Goal: Use online tool/utility: Use online tool/utility

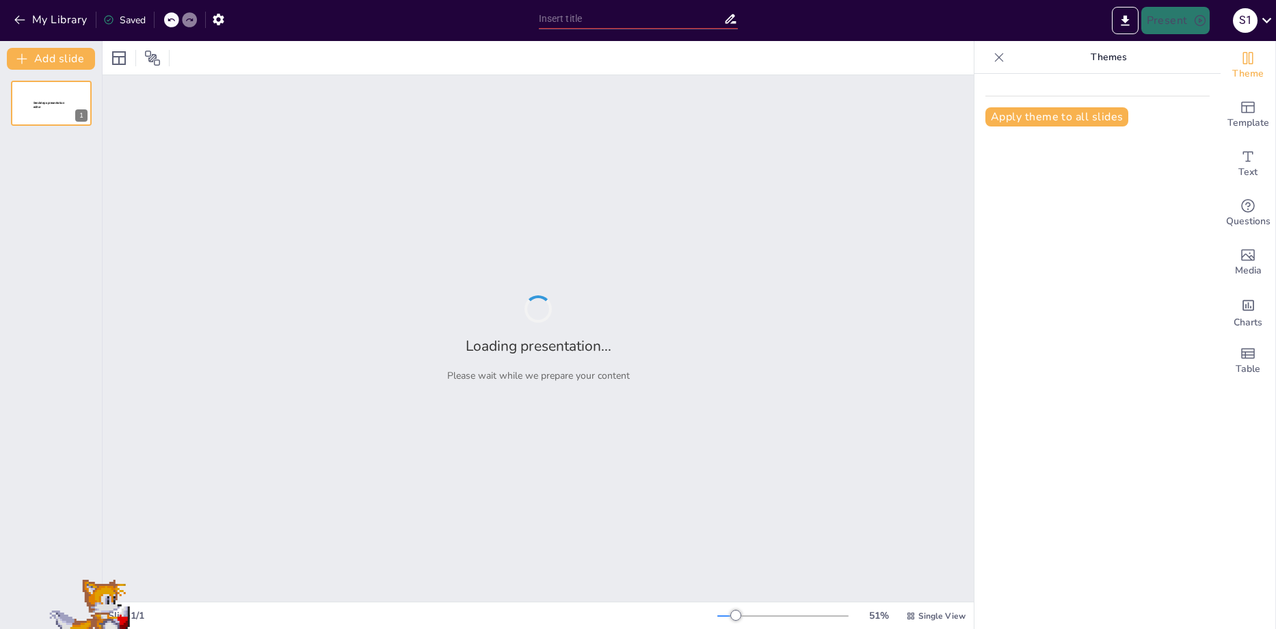
type input "Variación de Imágenes: Diversidad y Creatividad en promeAI"
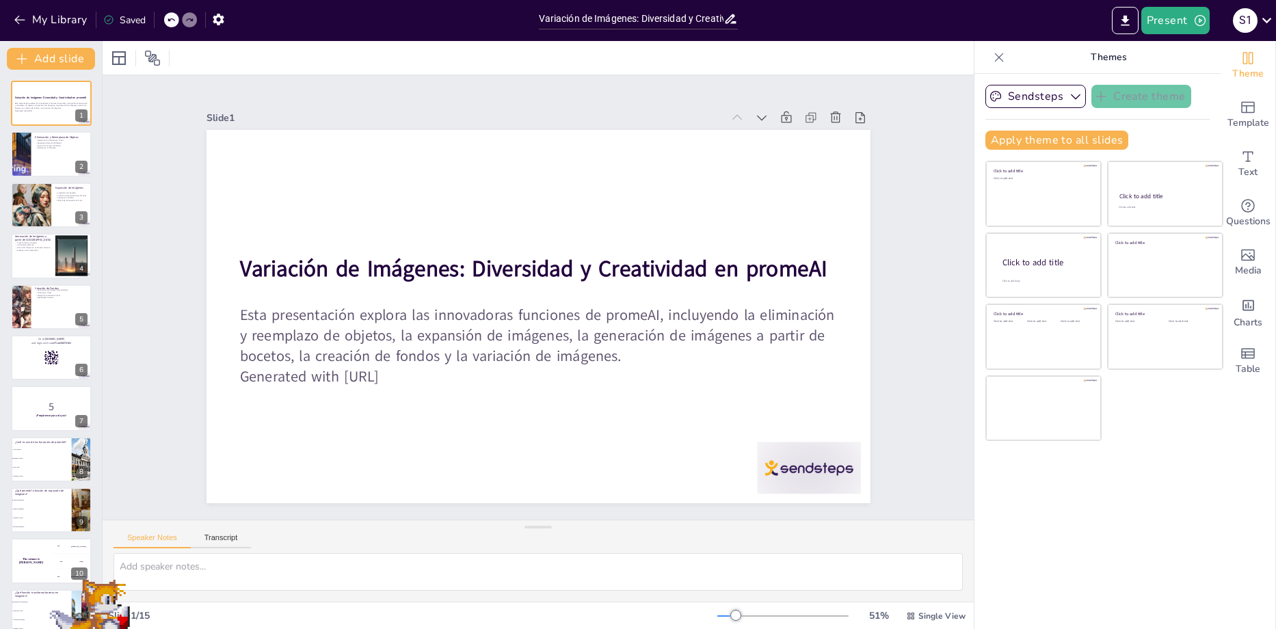
checkbox input "true"
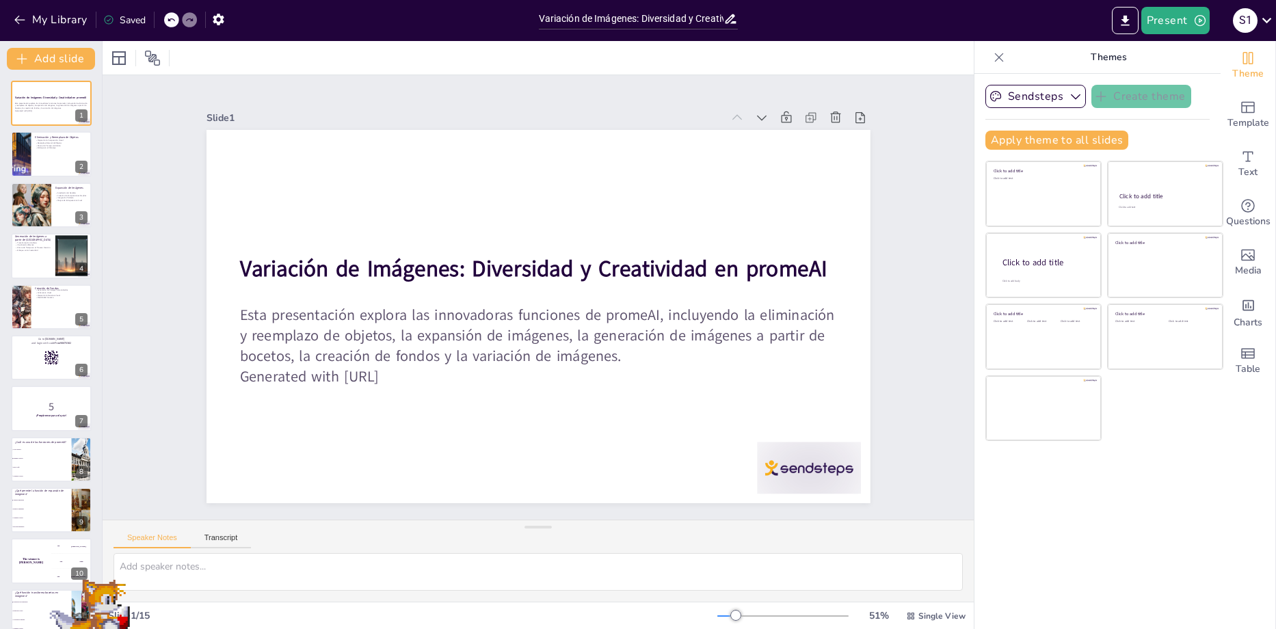
checkbox input "true"
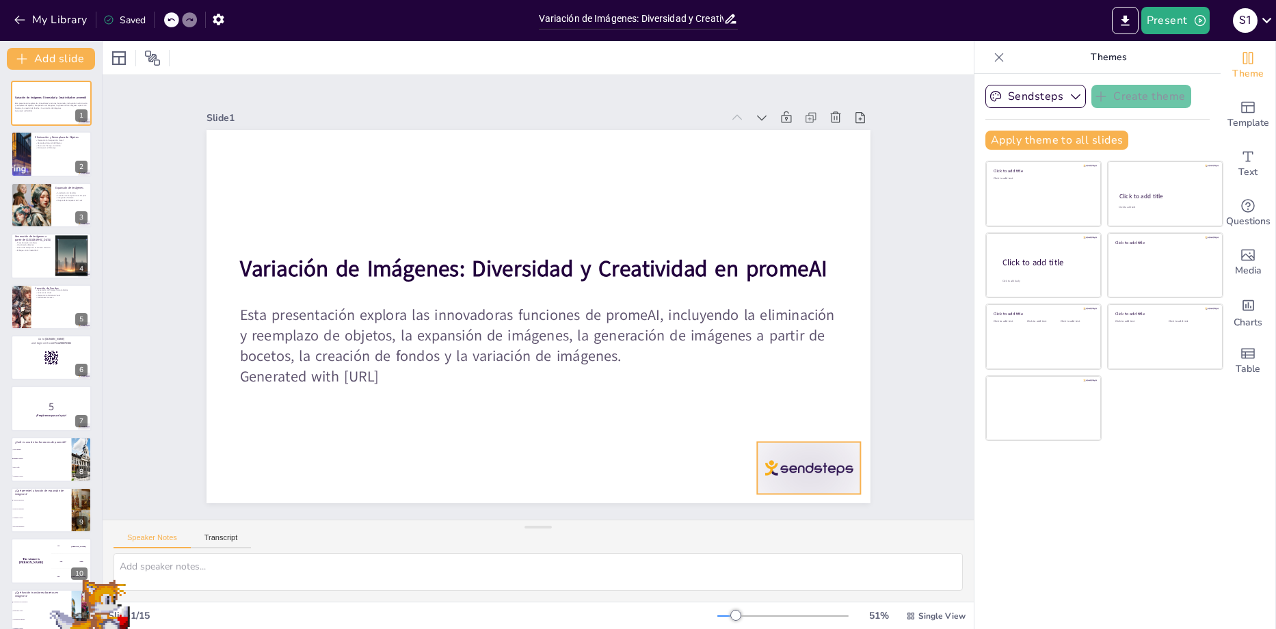
checkbox input "true"
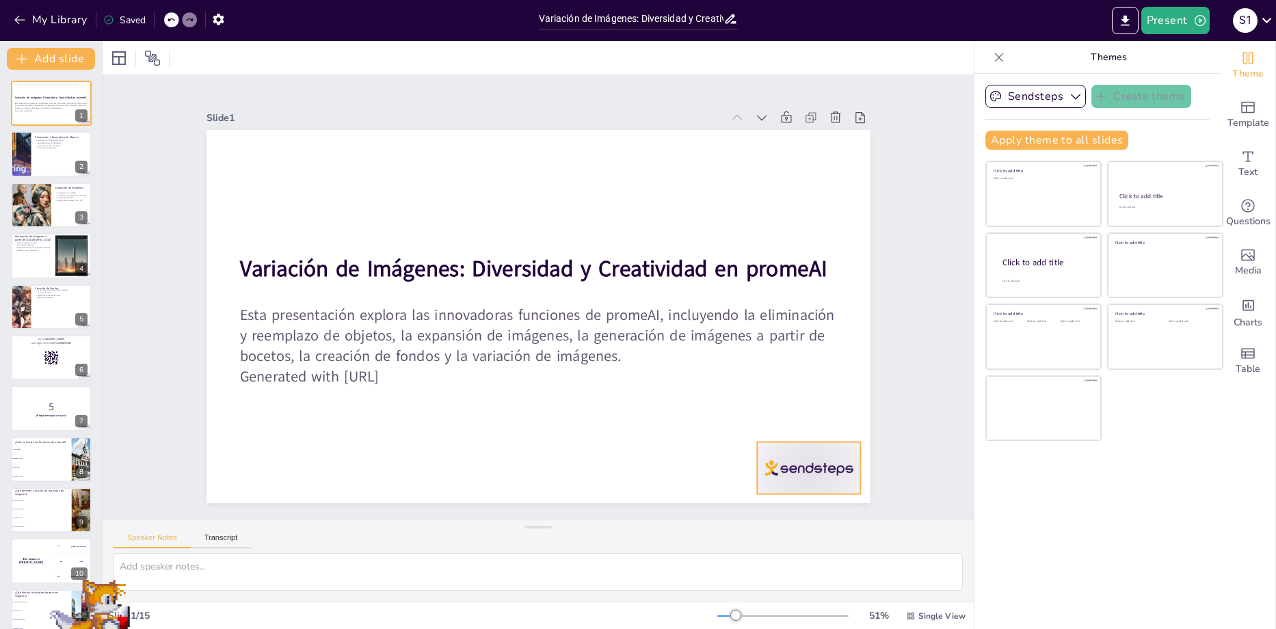
checkbox input "true"
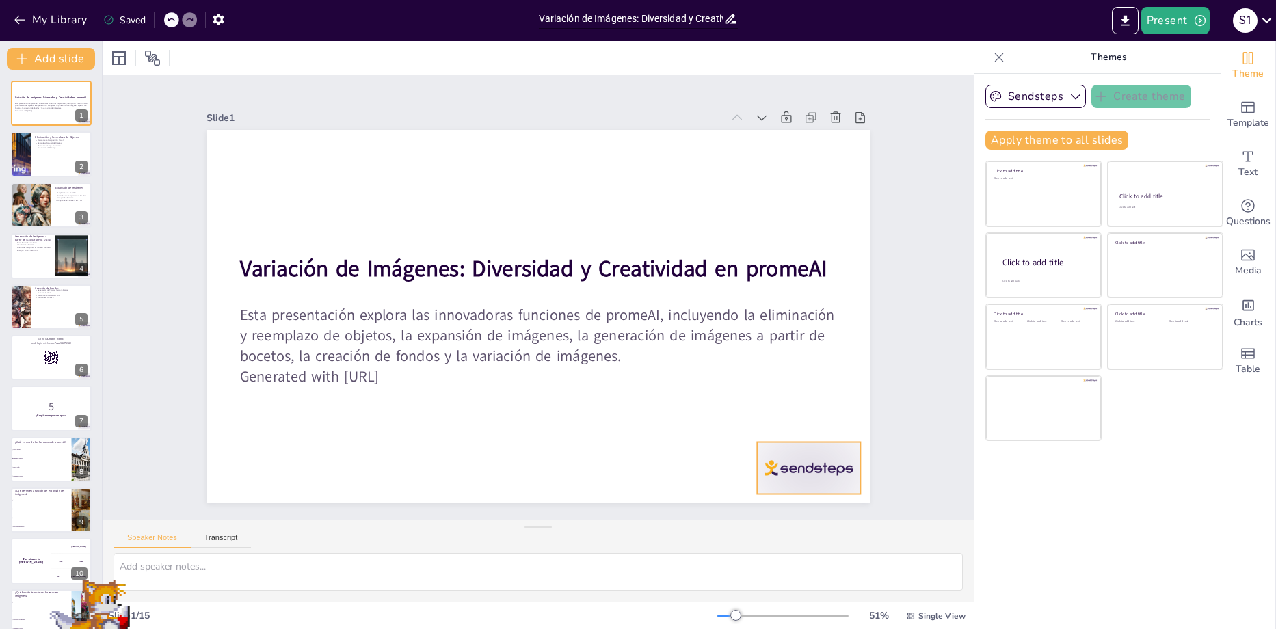
checkbox input "true"
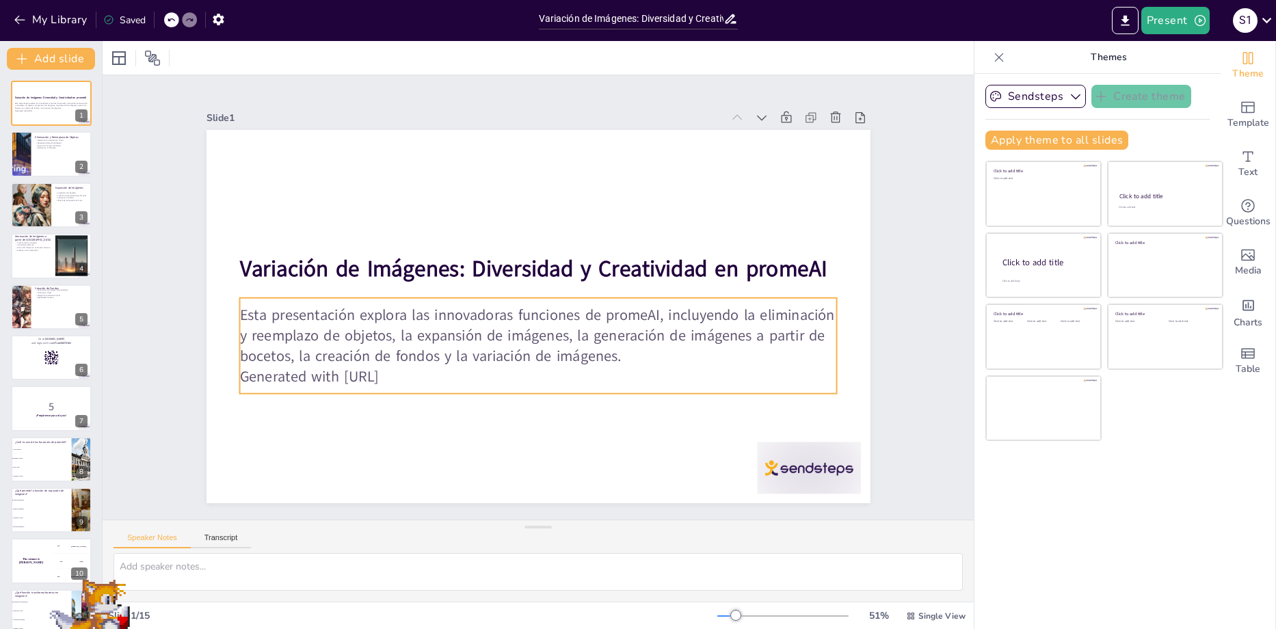
checkbox input "true"
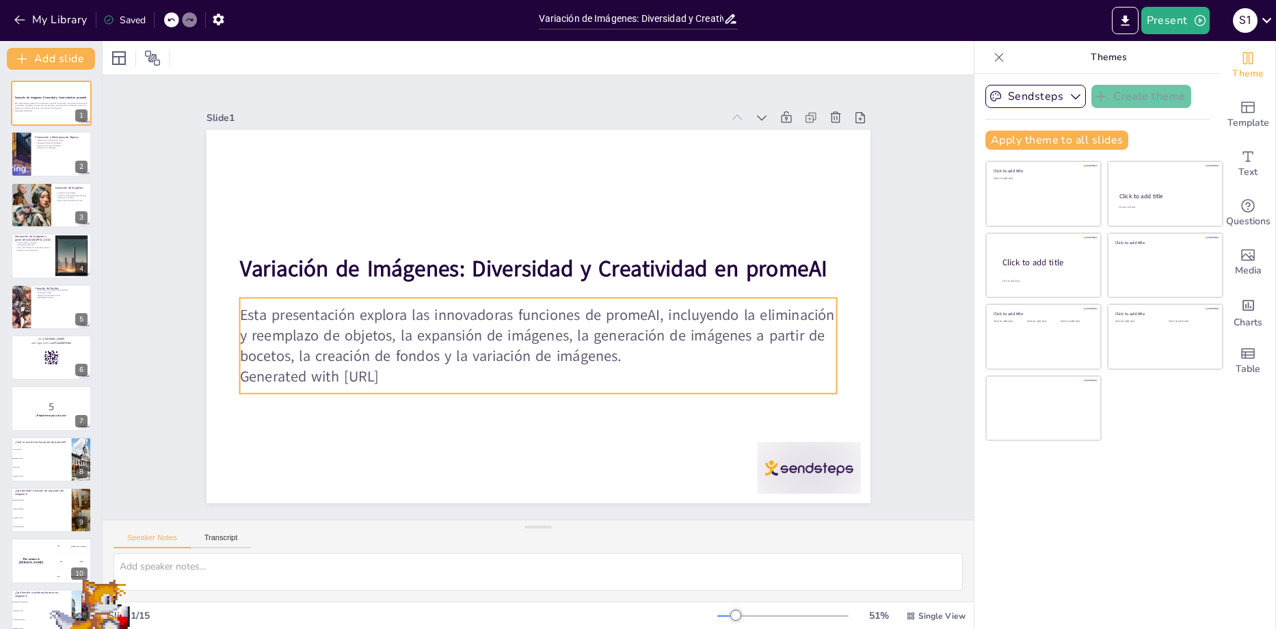
checkbox input "true"
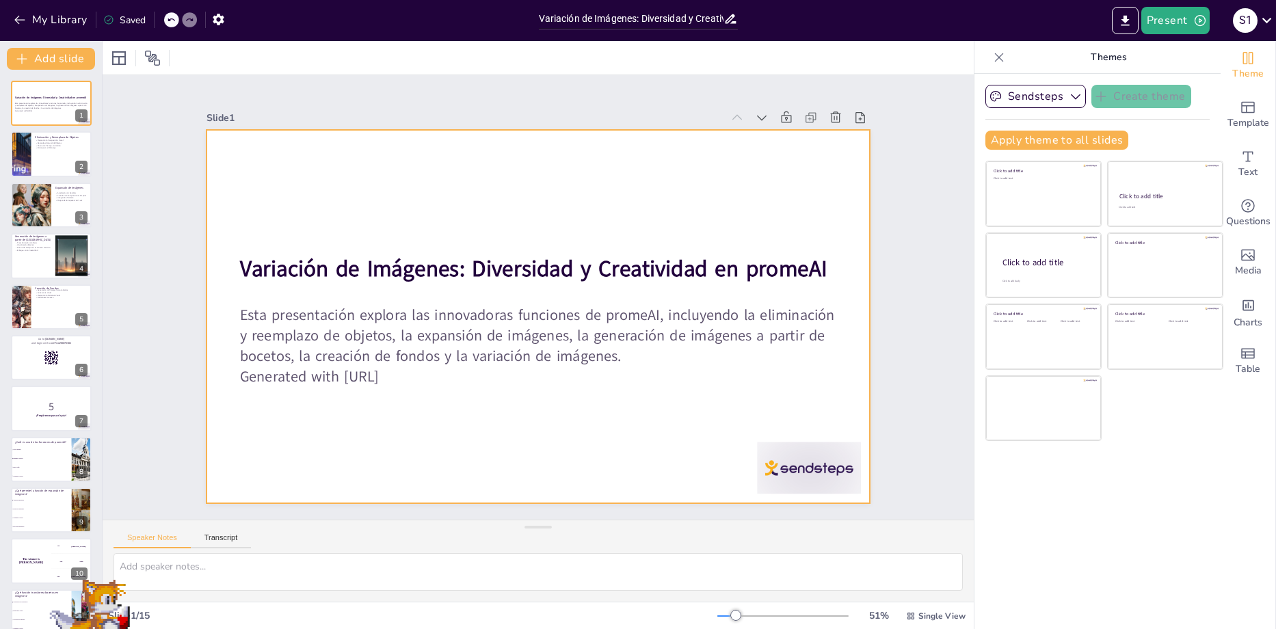
checkbox input "true"
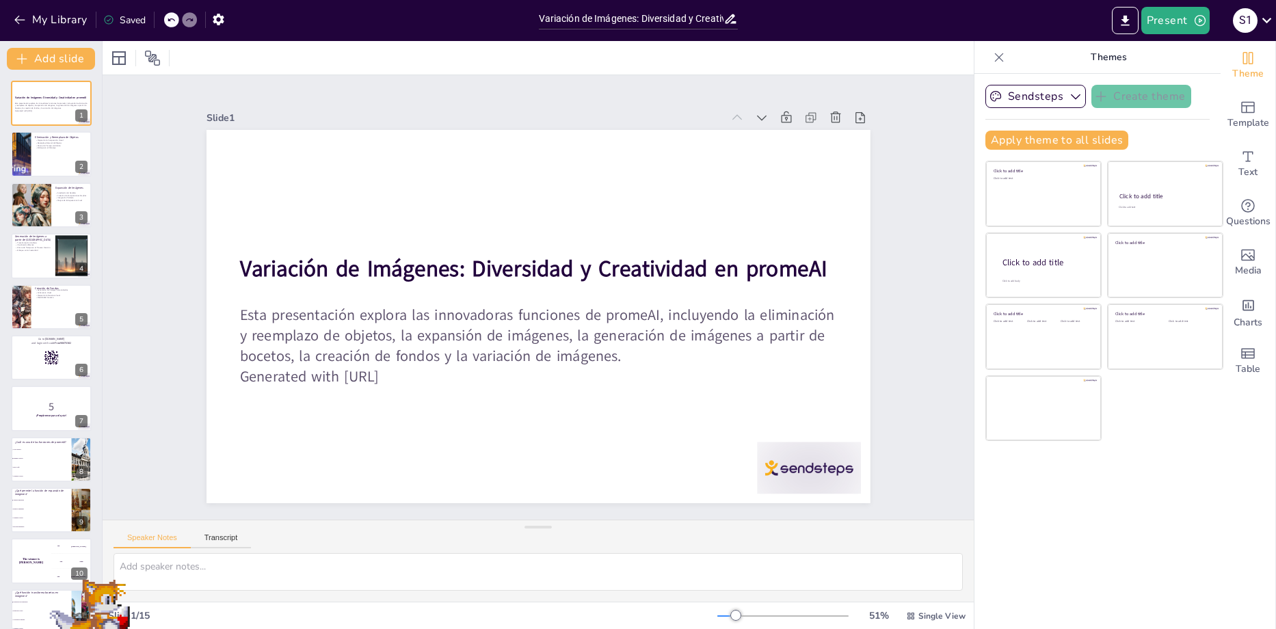
checkbox input "true"
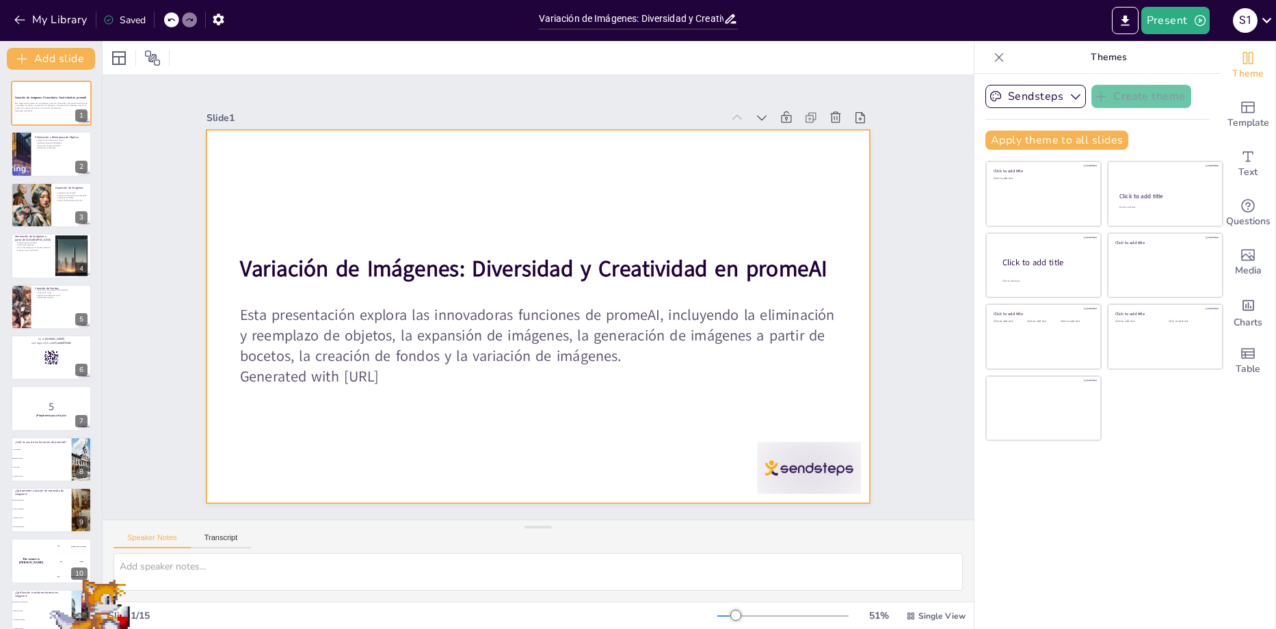
checkbox input "true"
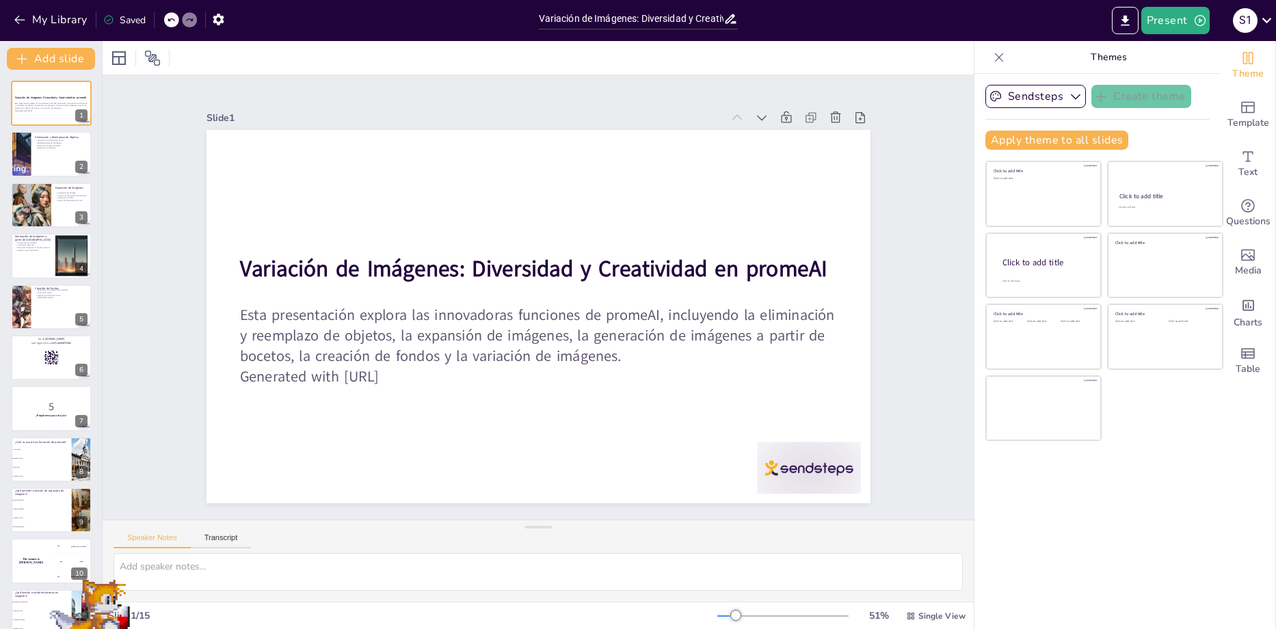
checkbox input "true"
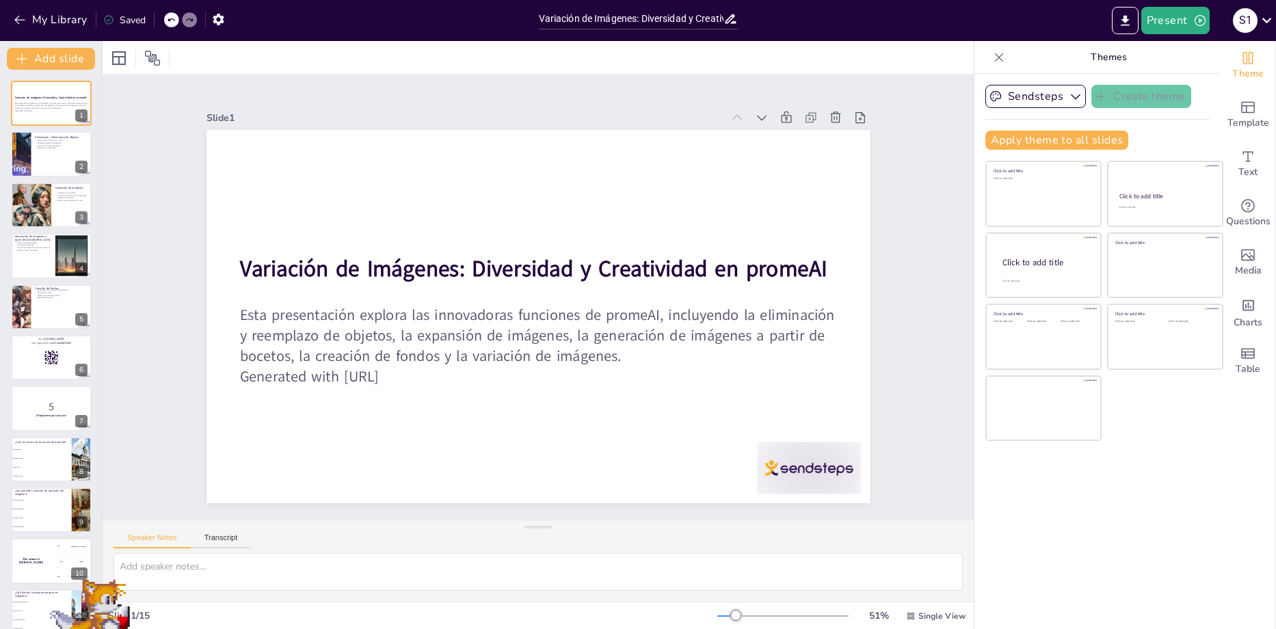
checkbox input "true"
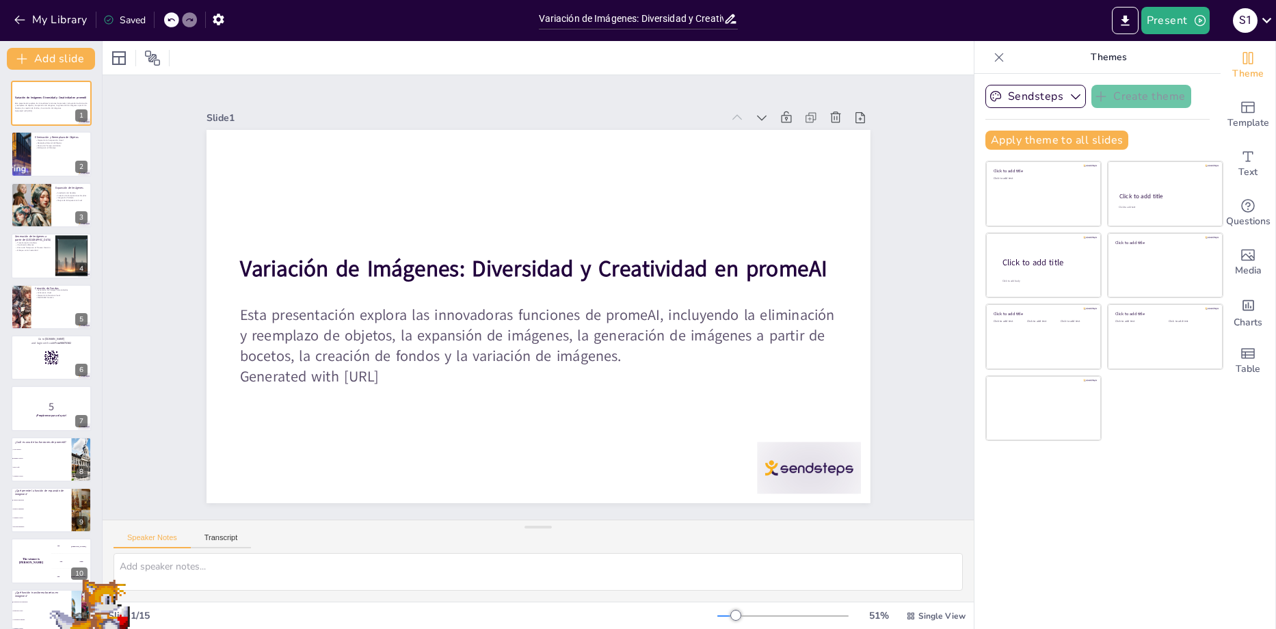
checkbox input "true"
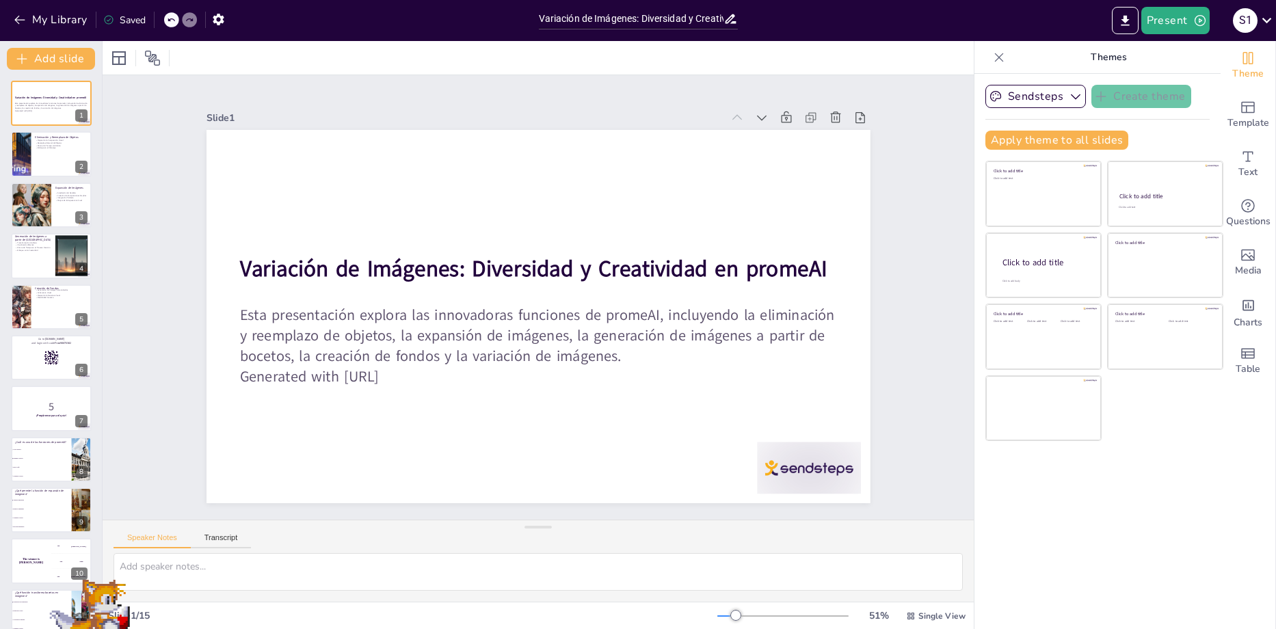
checkbox input "true"
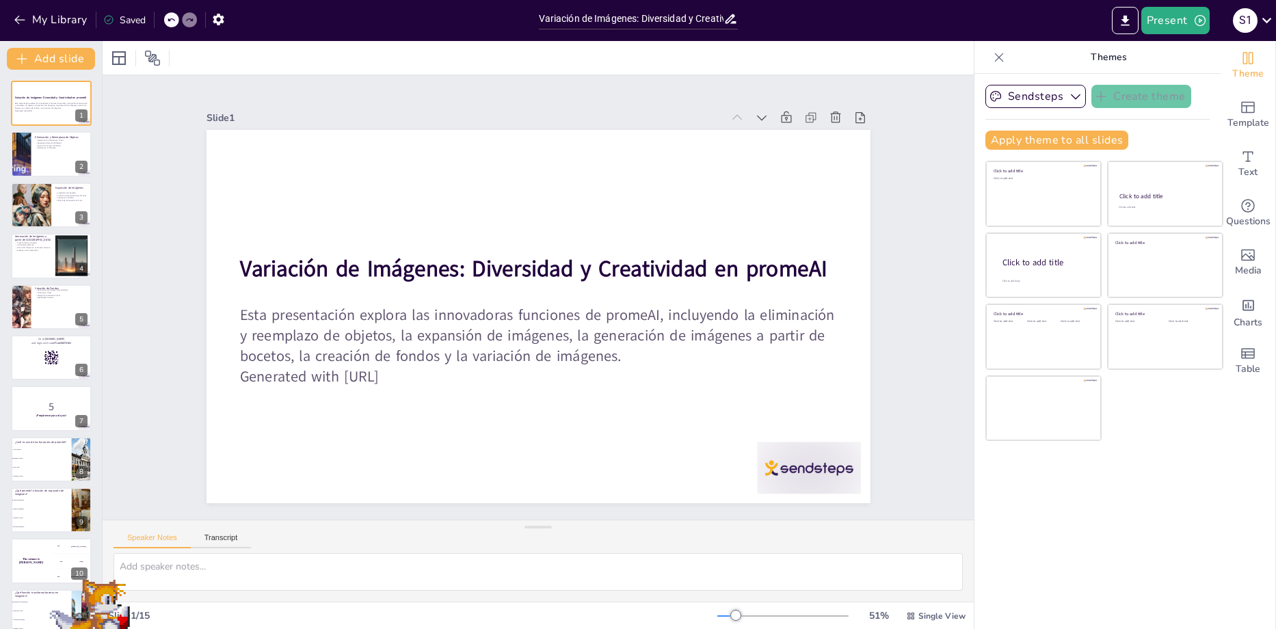
checkbox input "true"
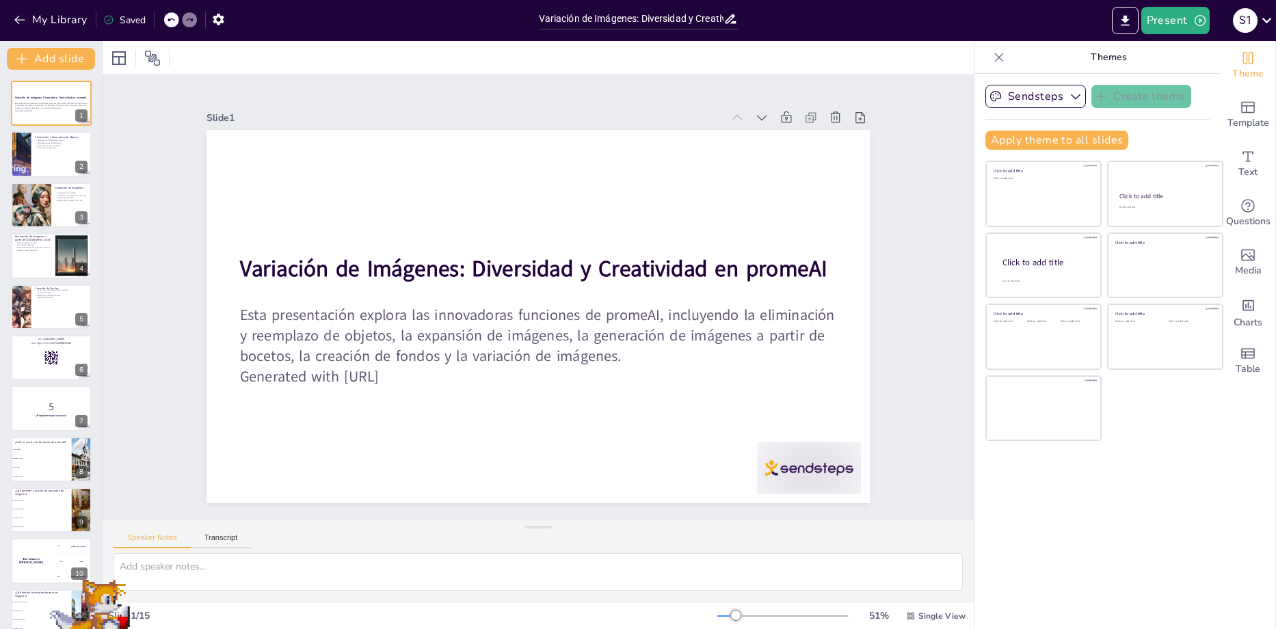
checkbox input "true"
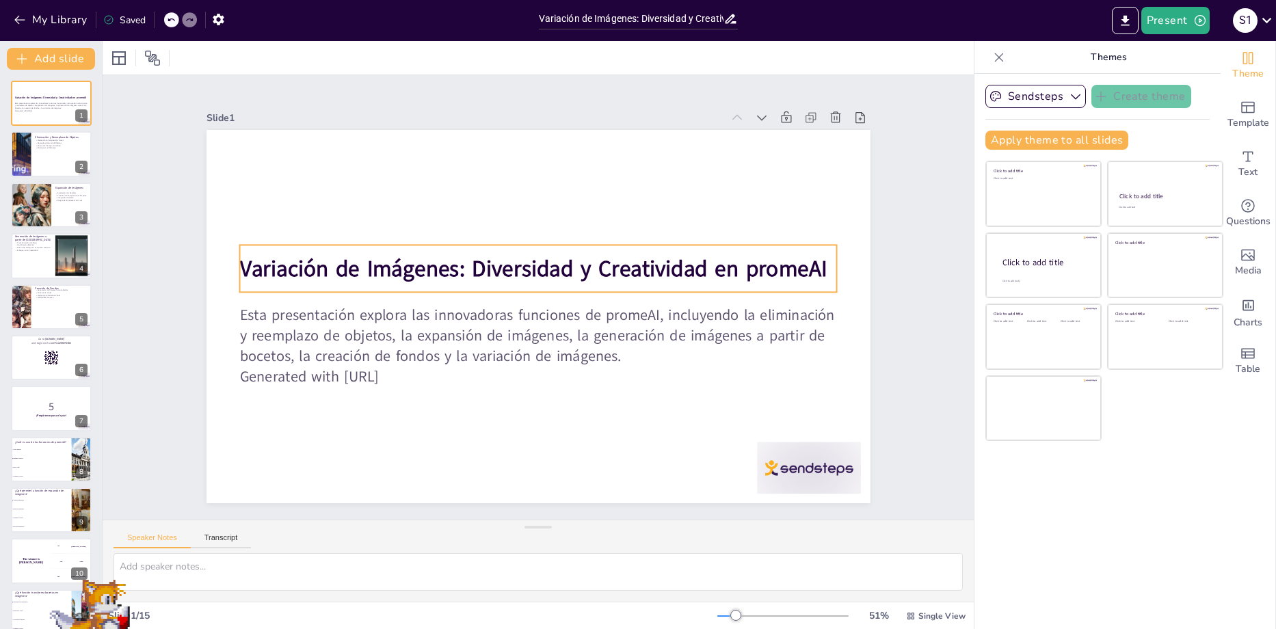
checkbox input "true"
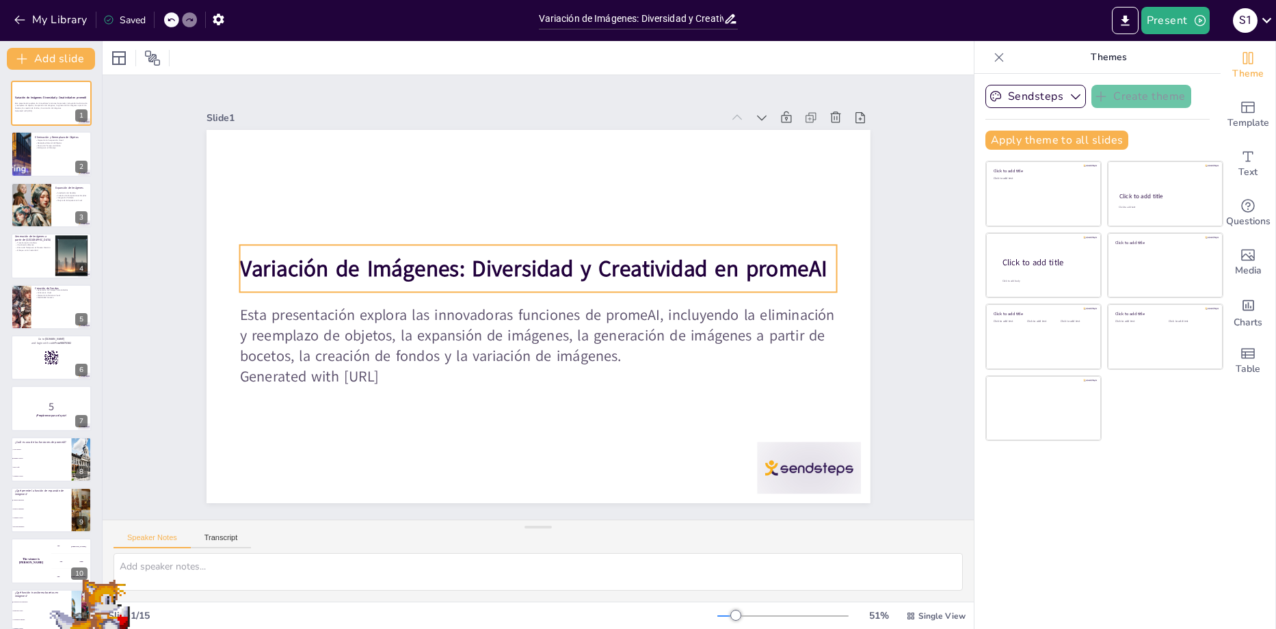
checkbox input "true"
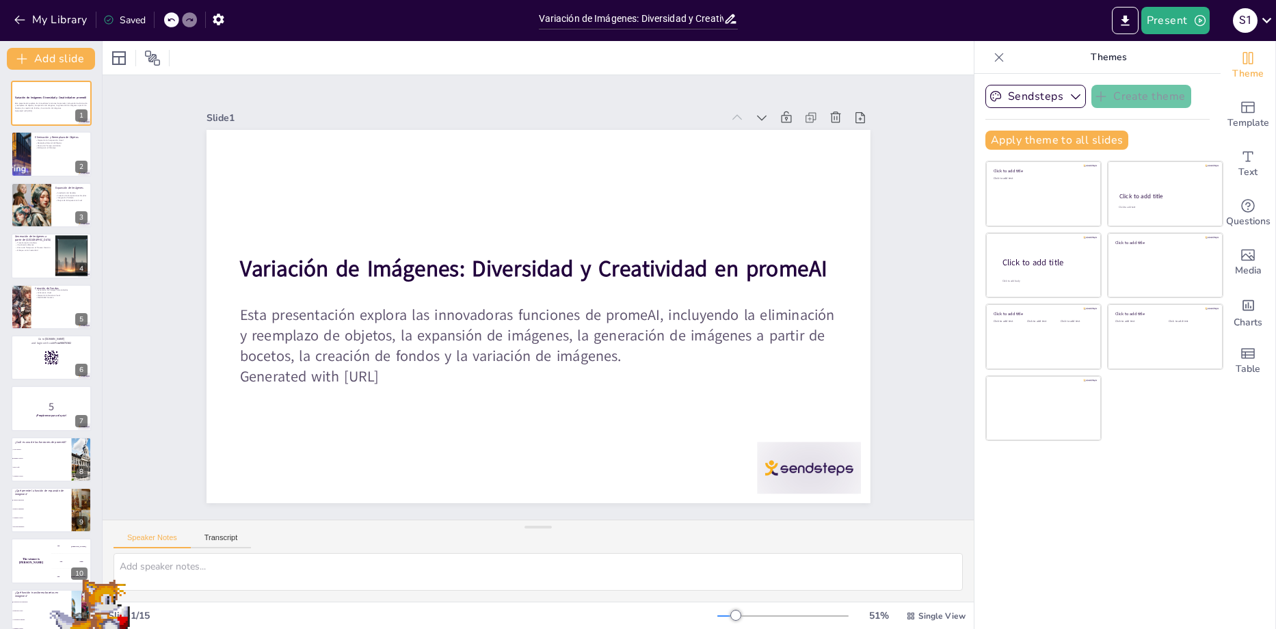
checkbox input "true"
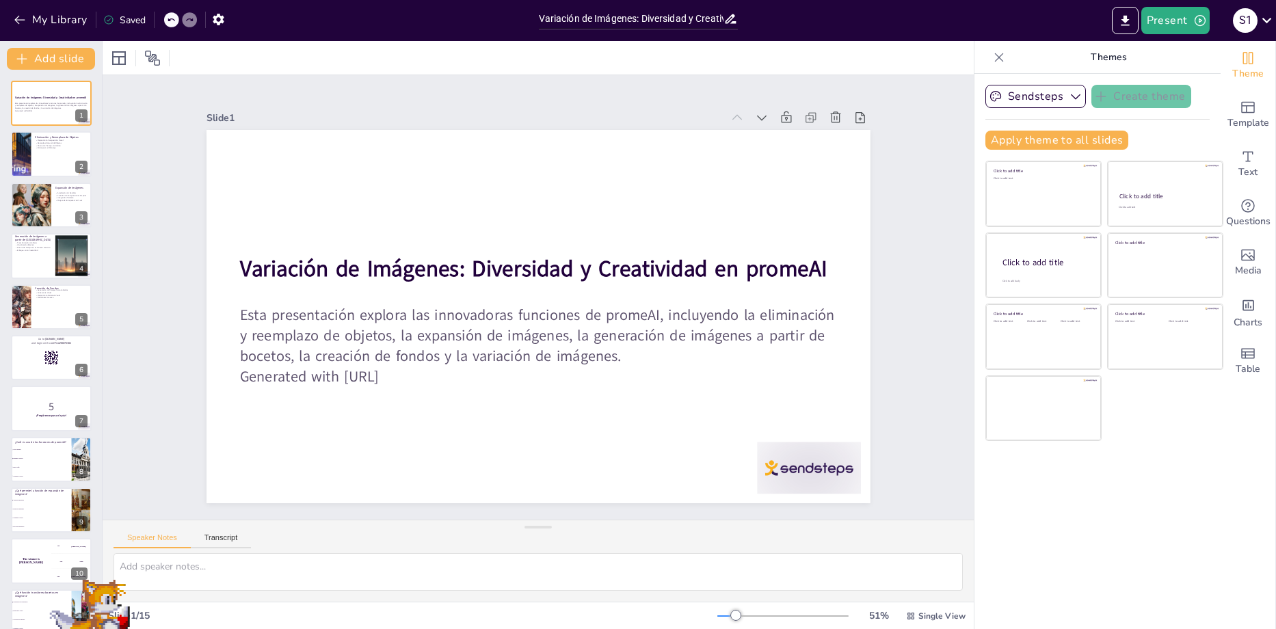
checkbox input "true"
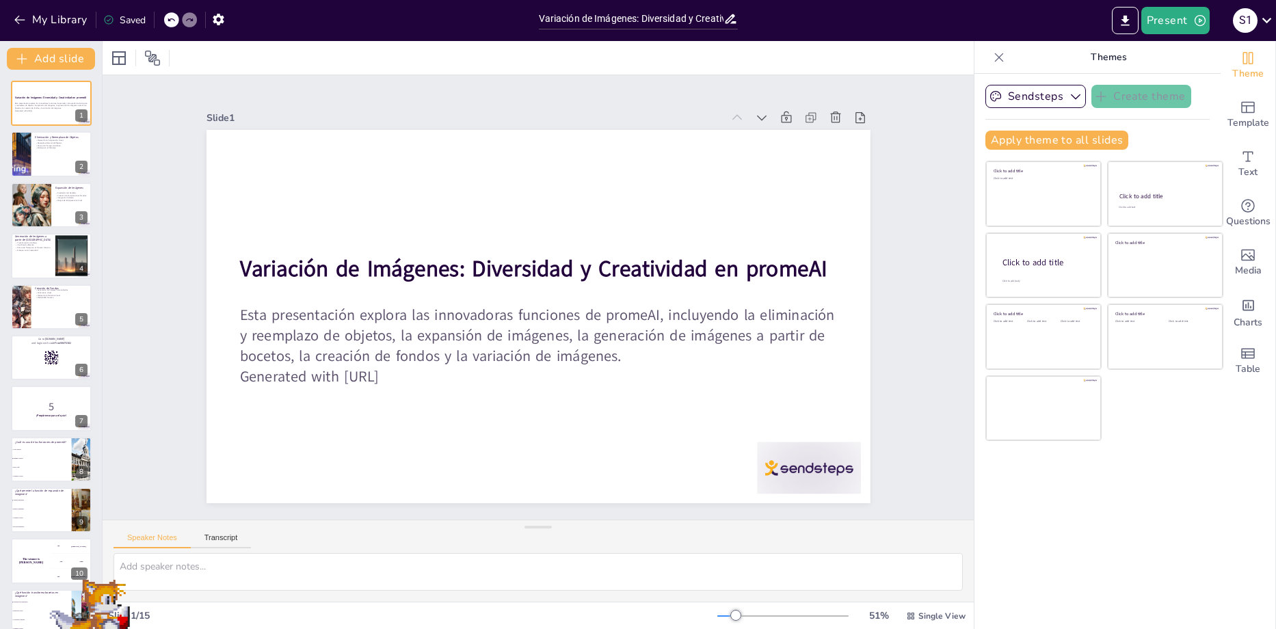
checkbox input "true"
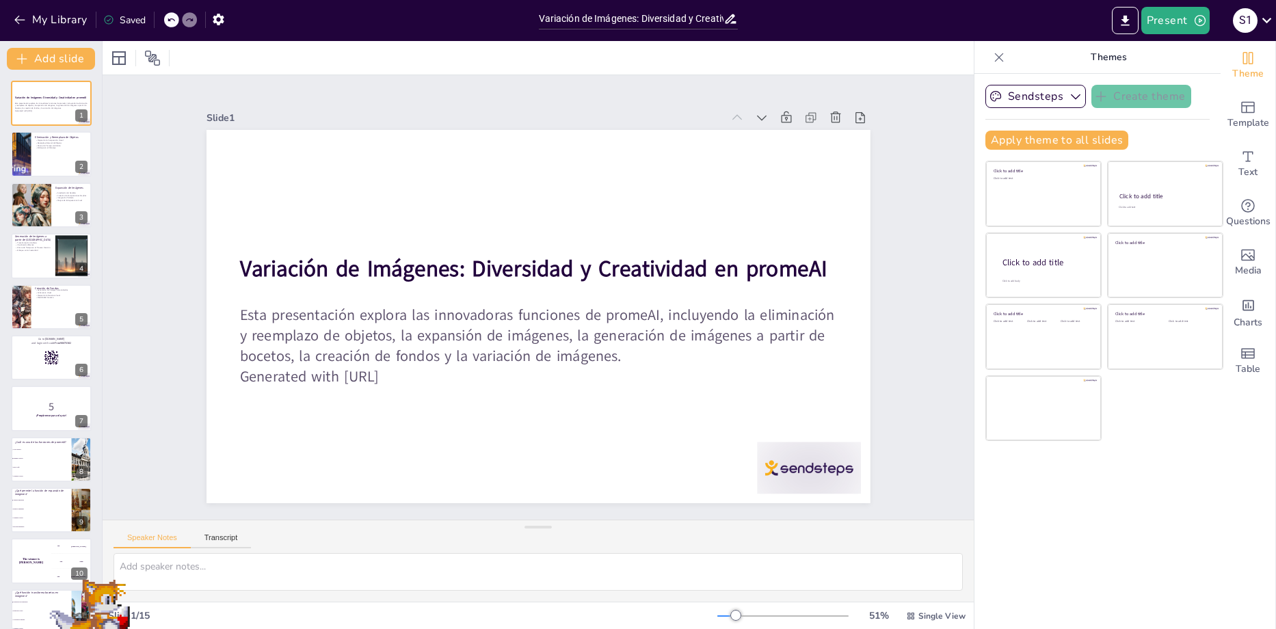
checkbox input "true"
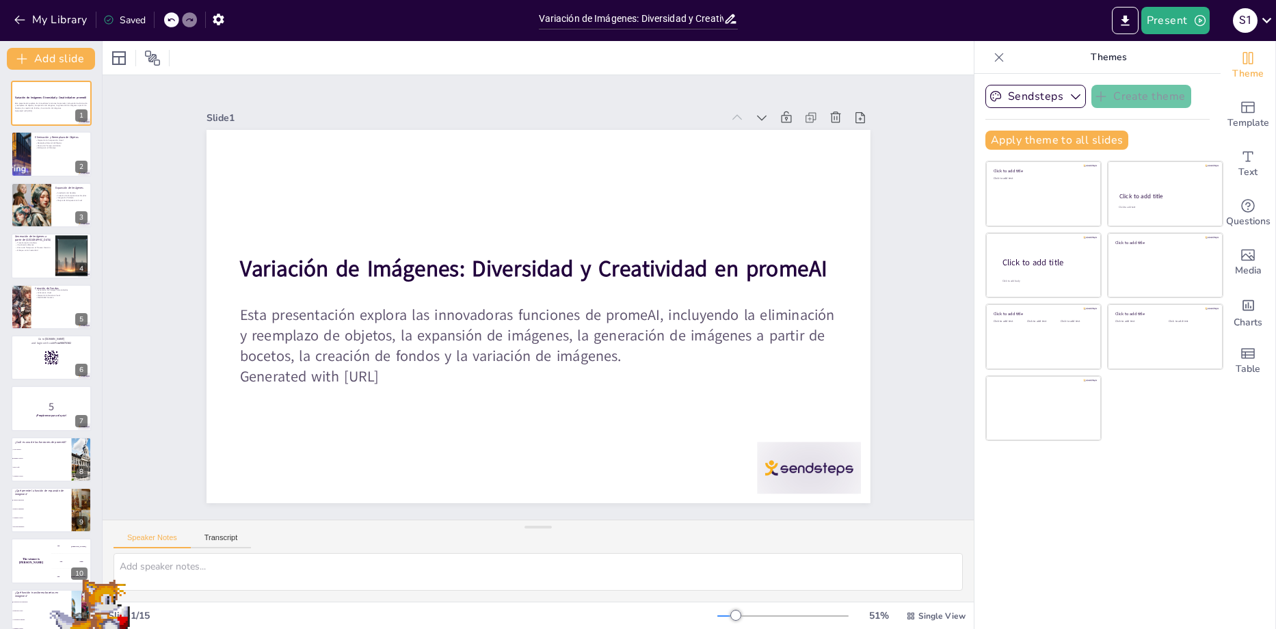
checkbox input "true"
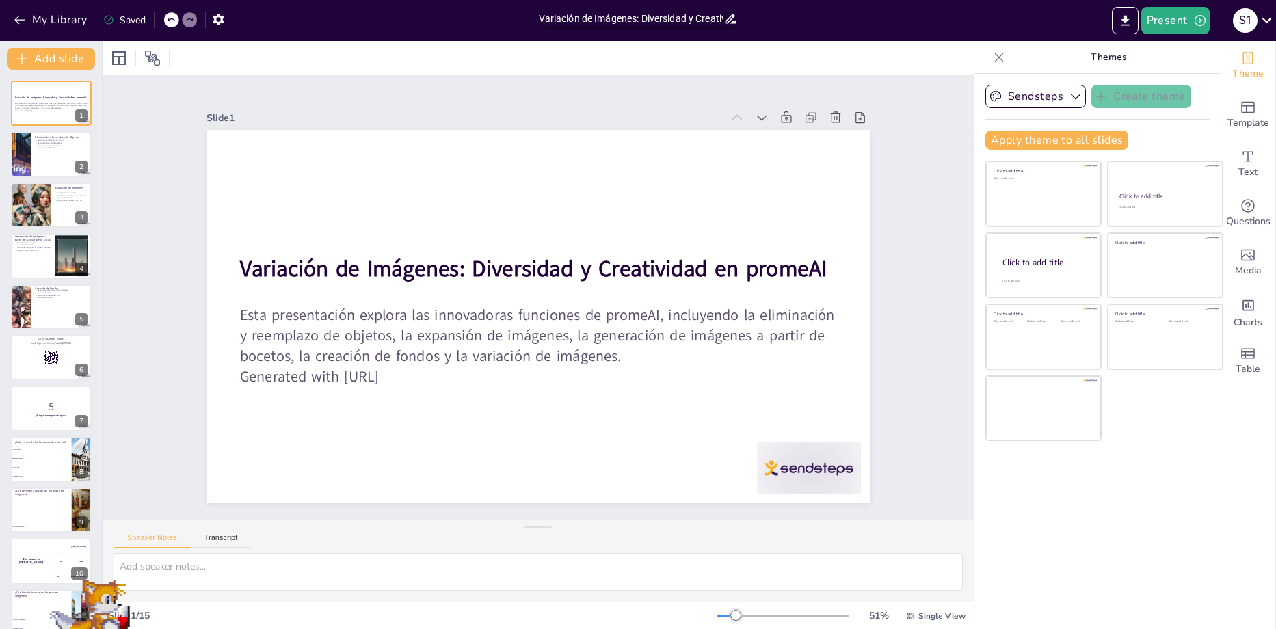
checkbox input "true"
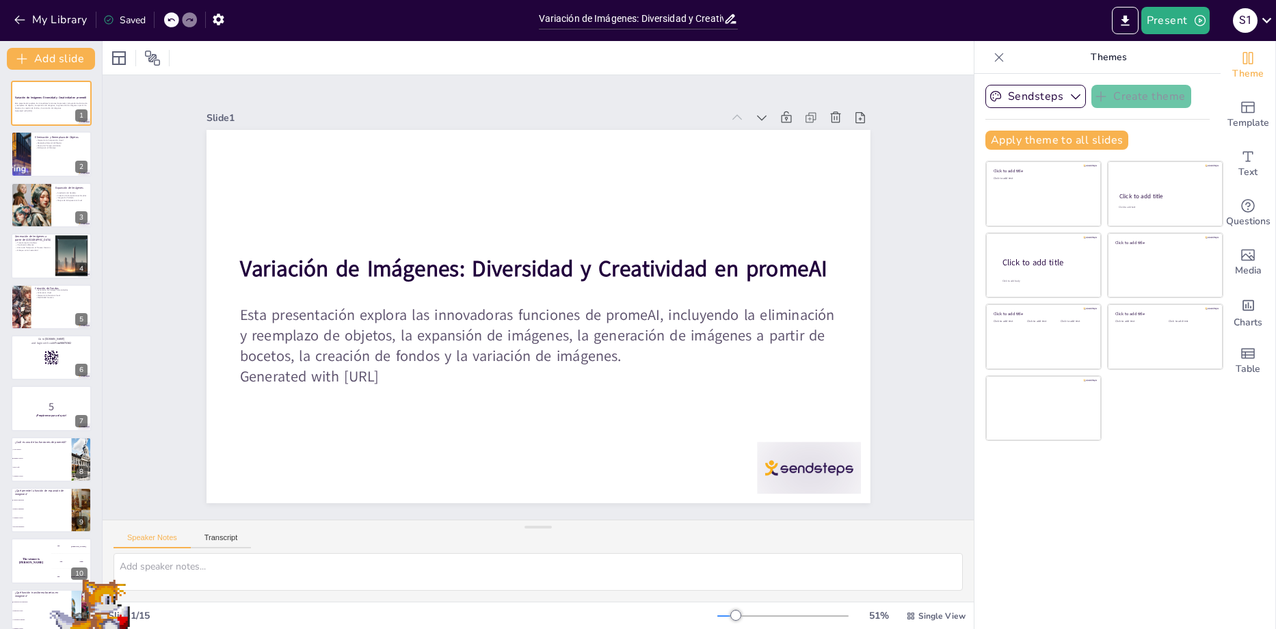
click at [27, 162] on div at bounding box center [21, 153] width 81 height 45
type textarea "Lo ipsumd si am consectetur adipis el seddoeiusmo te in utlabo etdolor. Ma aliq…"
checkbox input "true"
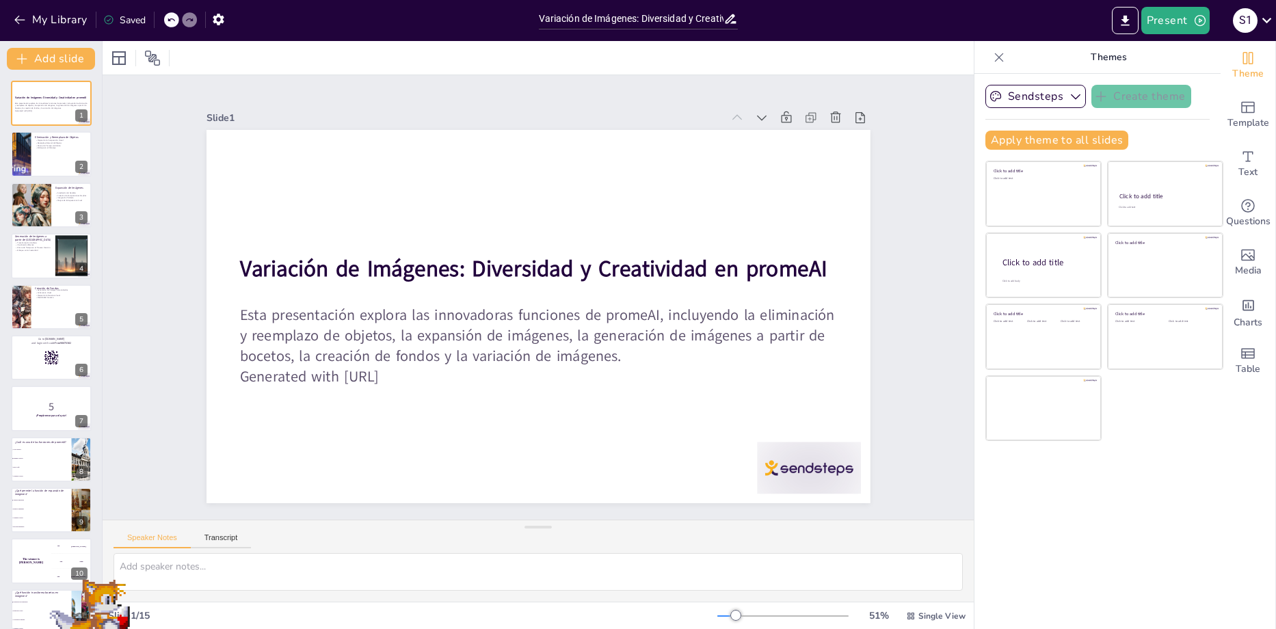
checkbox input "true"
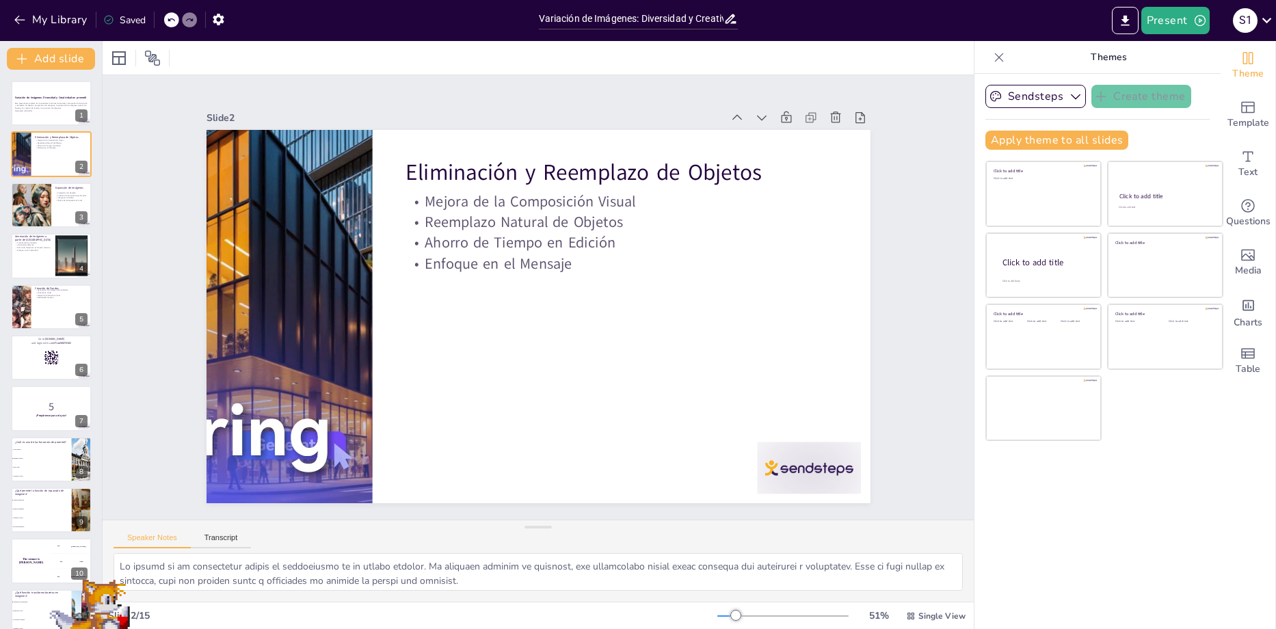
checkbox input "true"
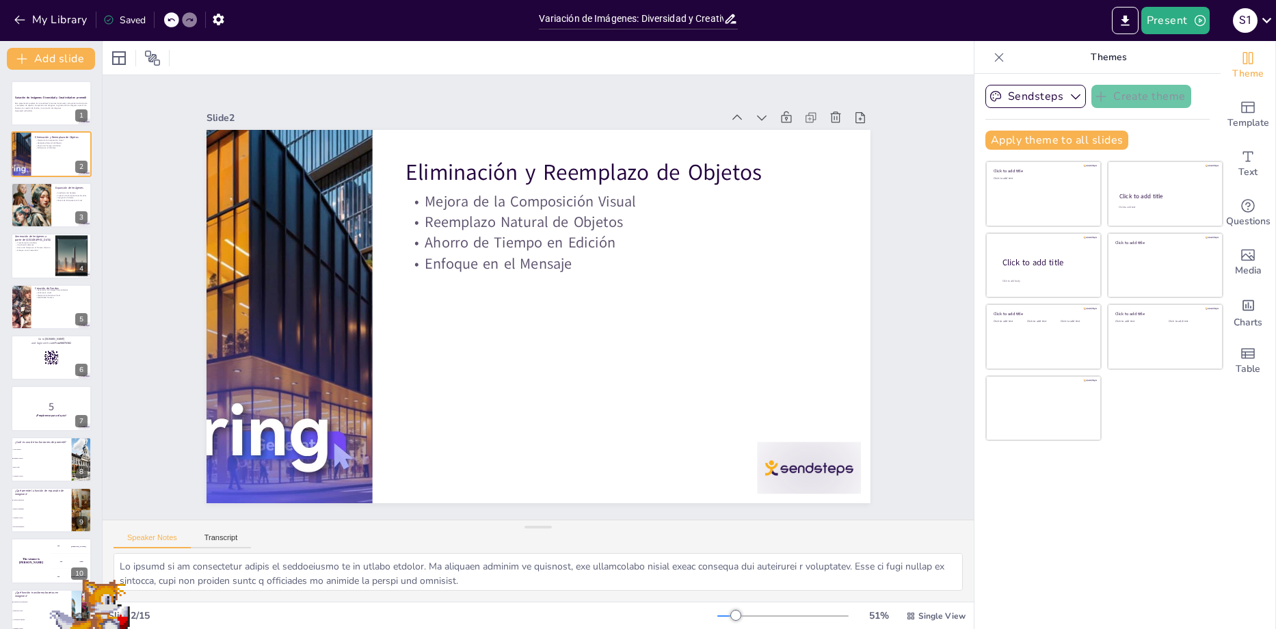
checkbox input "true"
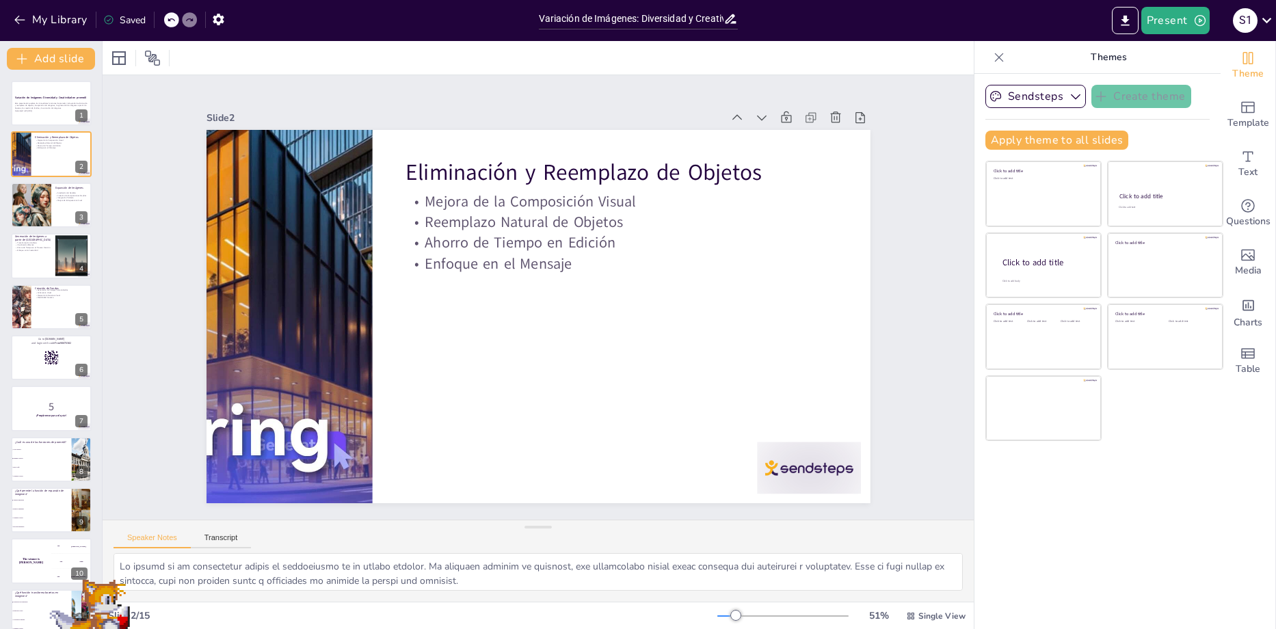
checkbox input "true"
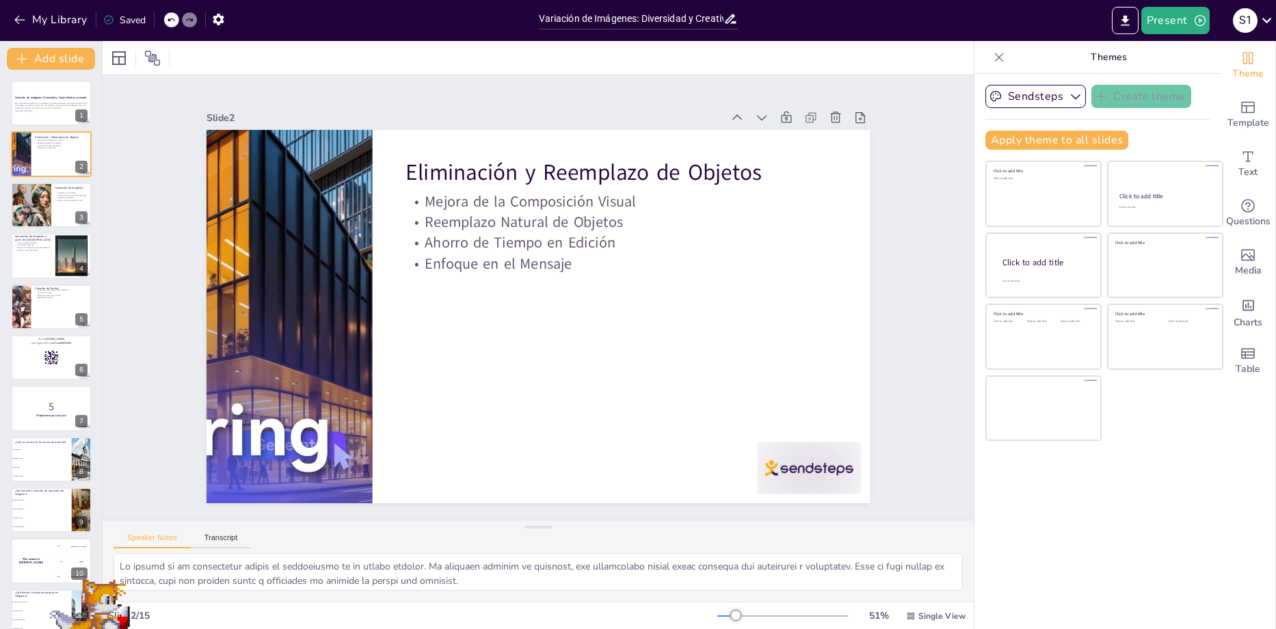
checkbox input "true"
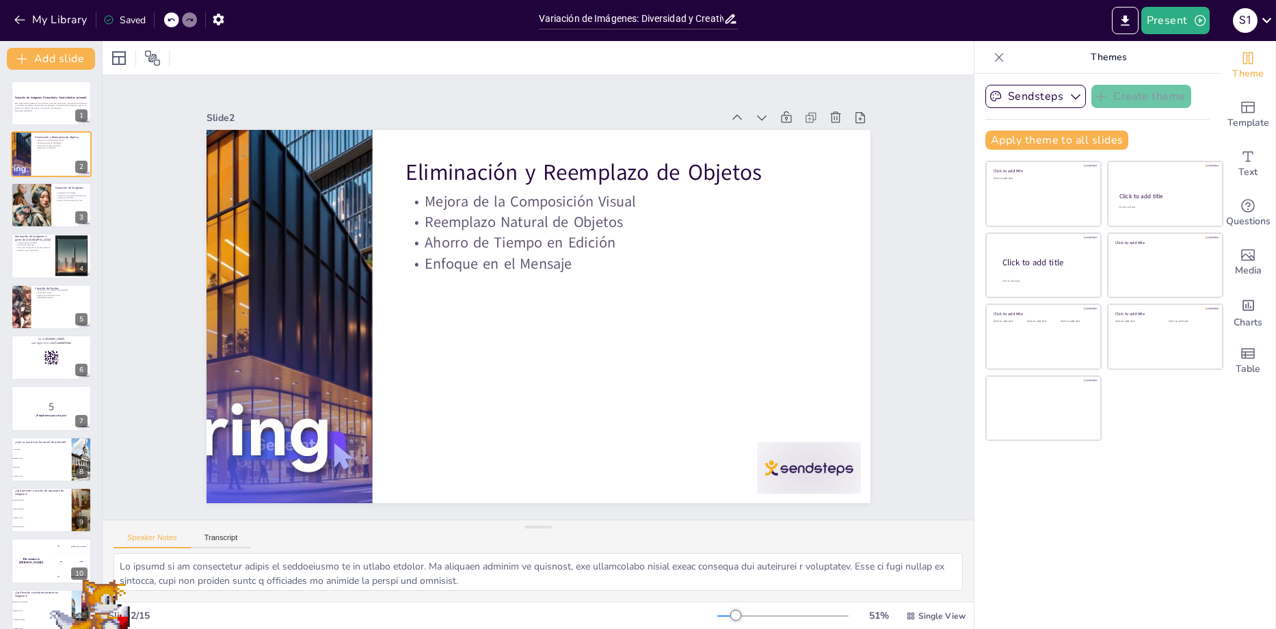
checkbox input "true"
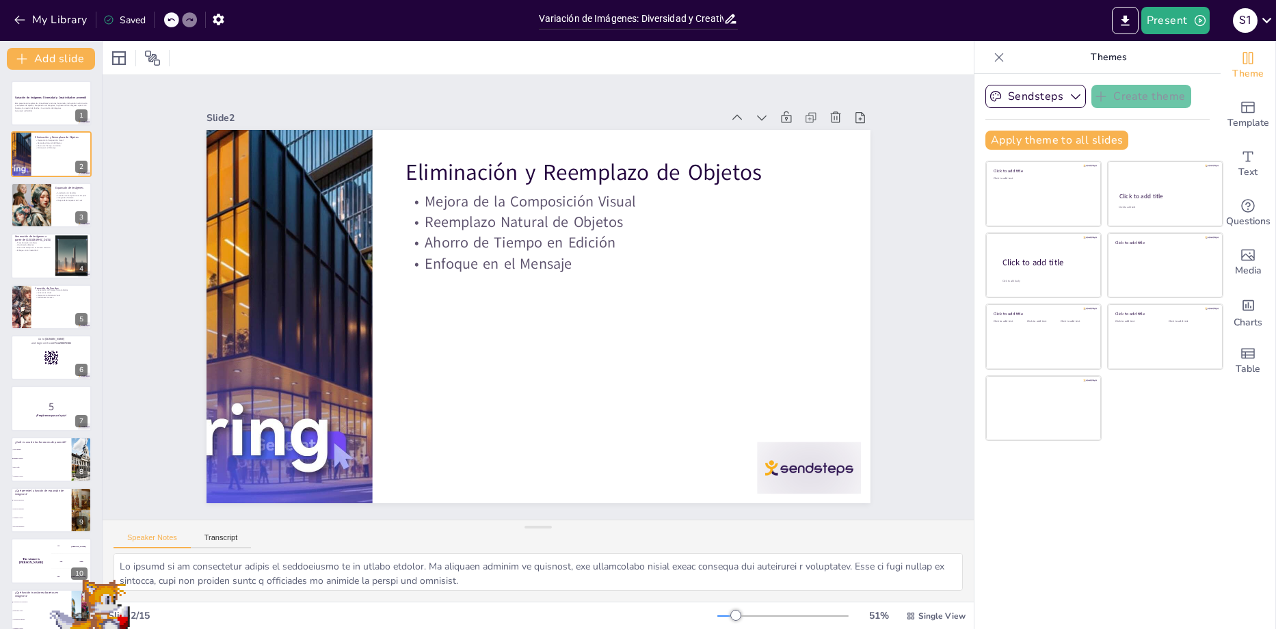
checkbox input "true"
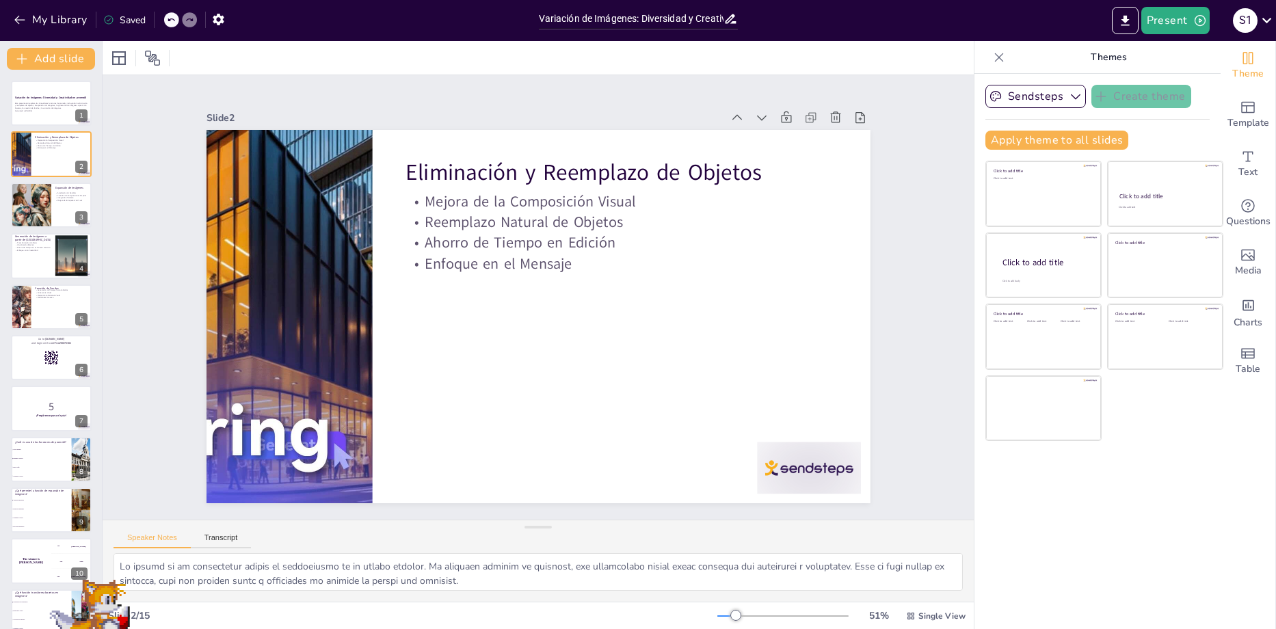
checkbox input "true"
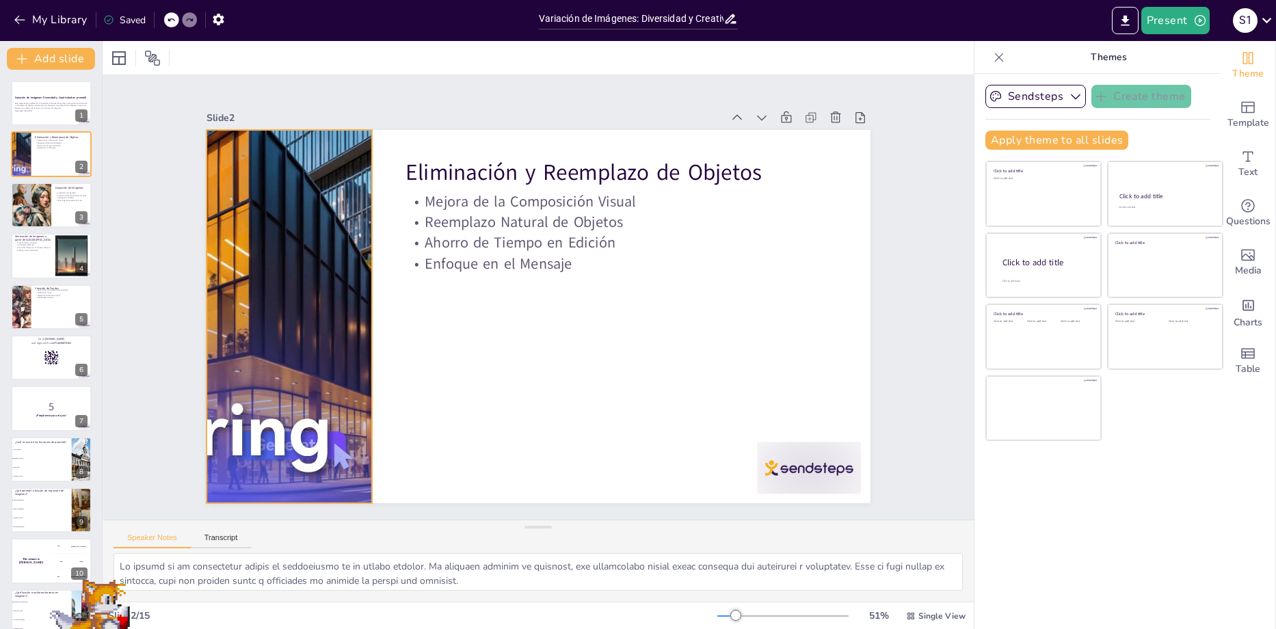
checkbox input "true"
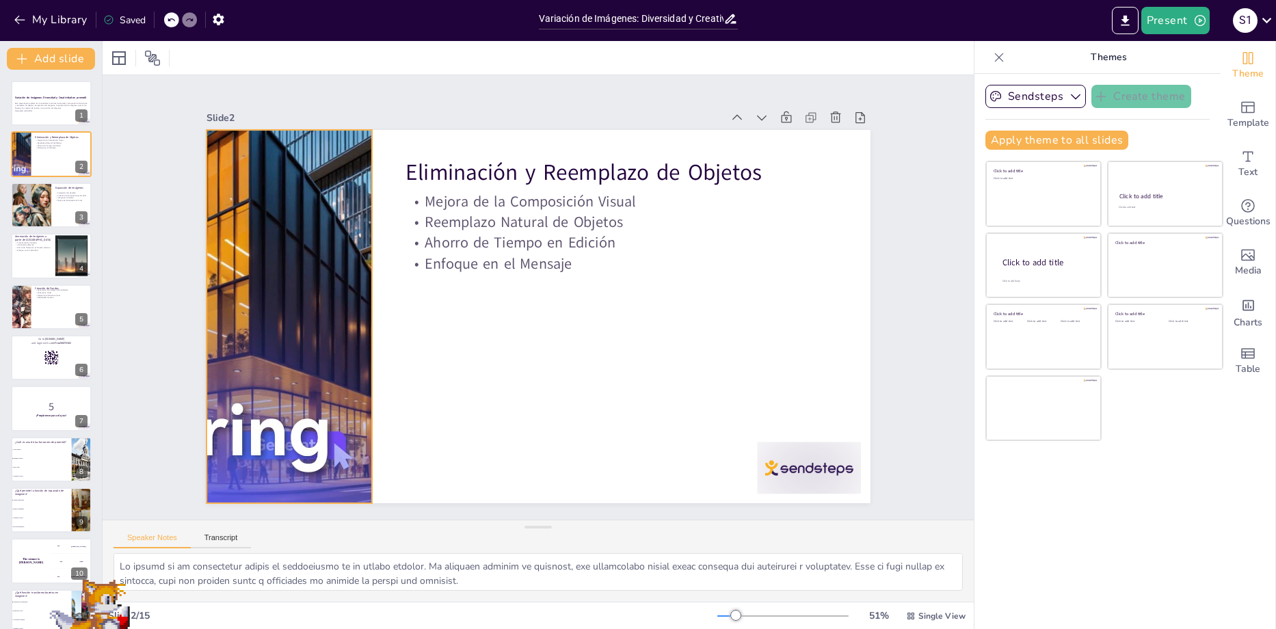
checkbox input "true"
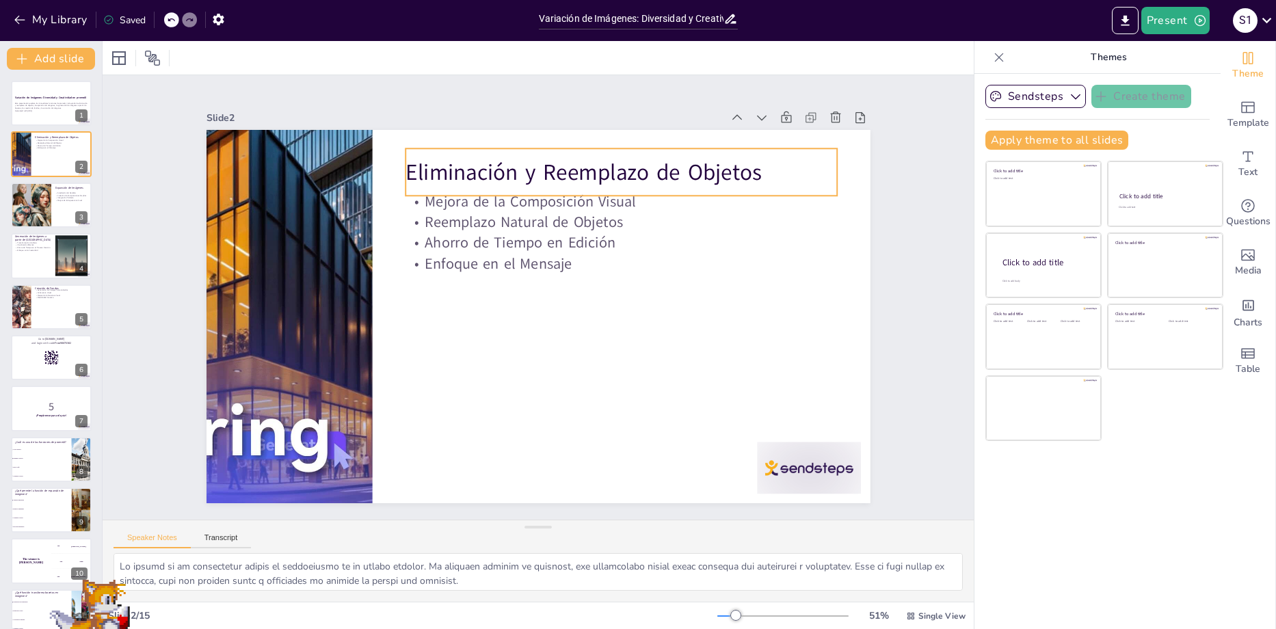
checkbox input "true"
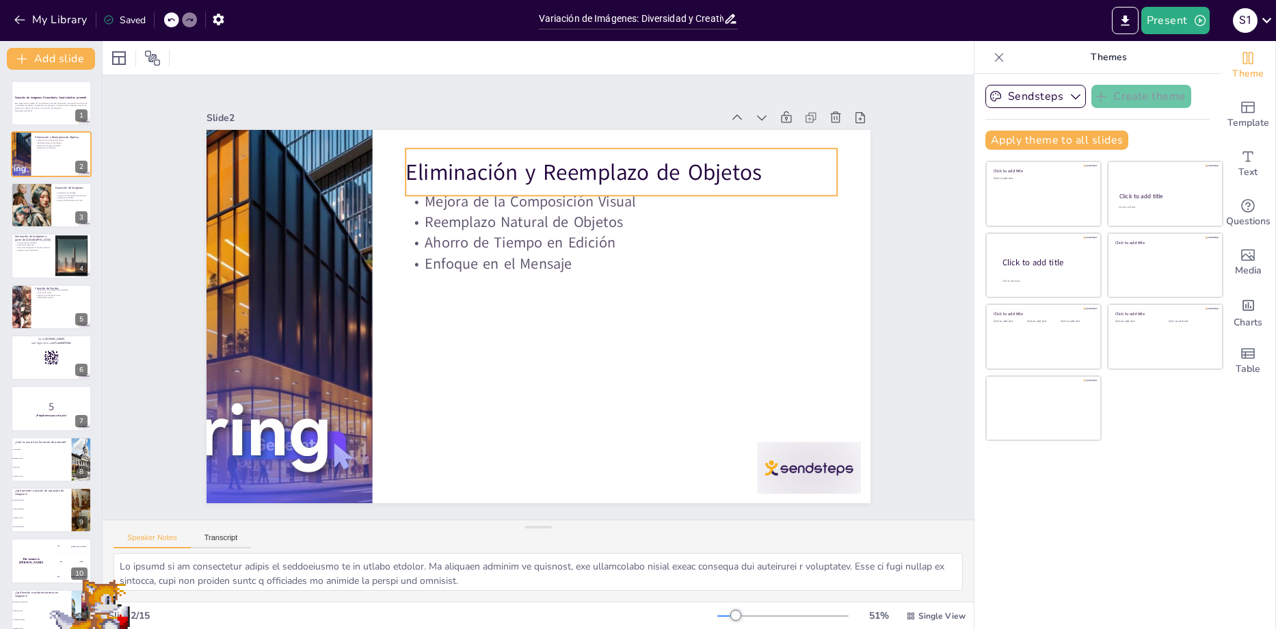
checkbox input "true"
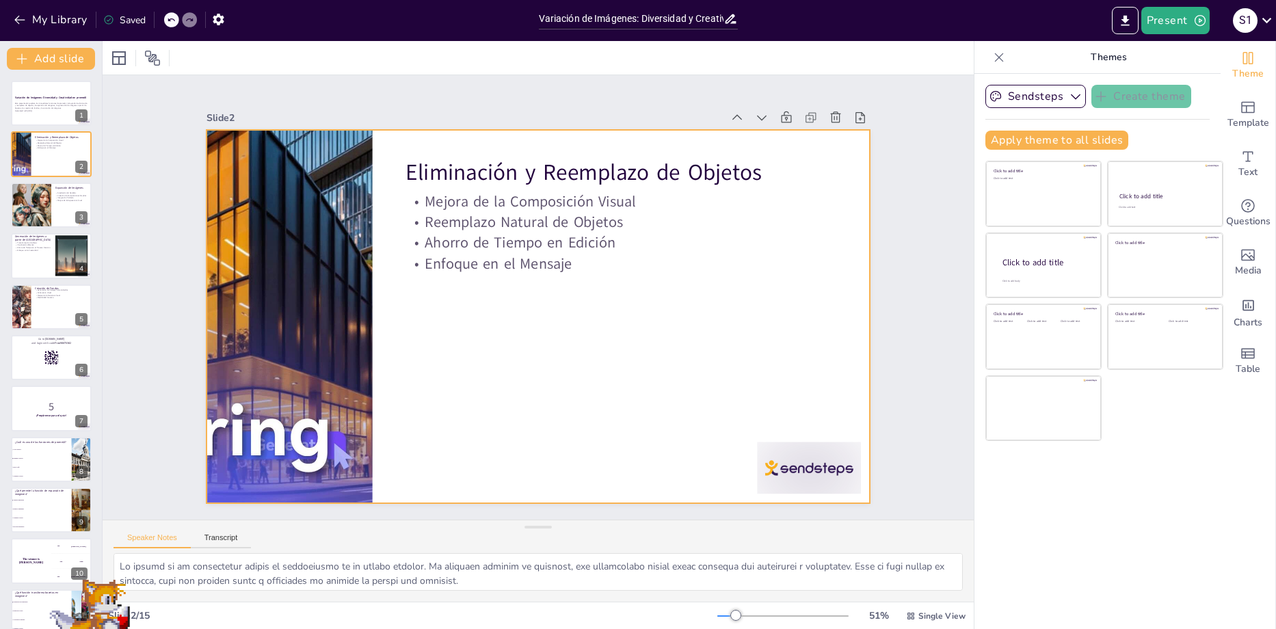
checkbox input "true"
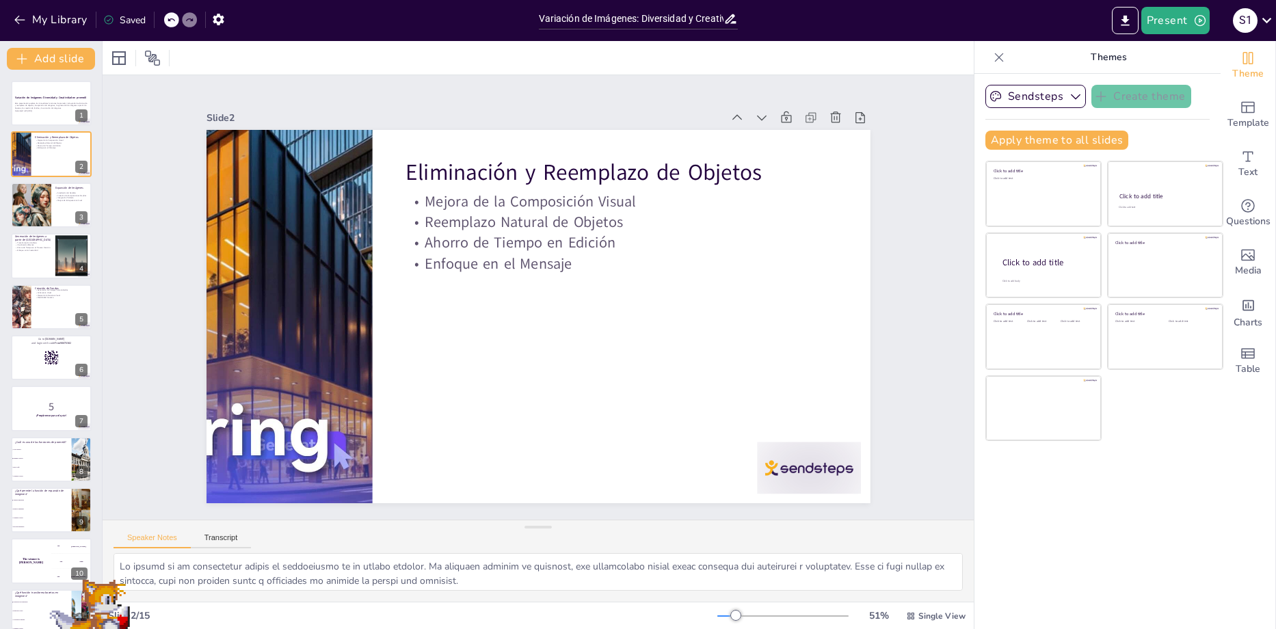
checkbox input "true"
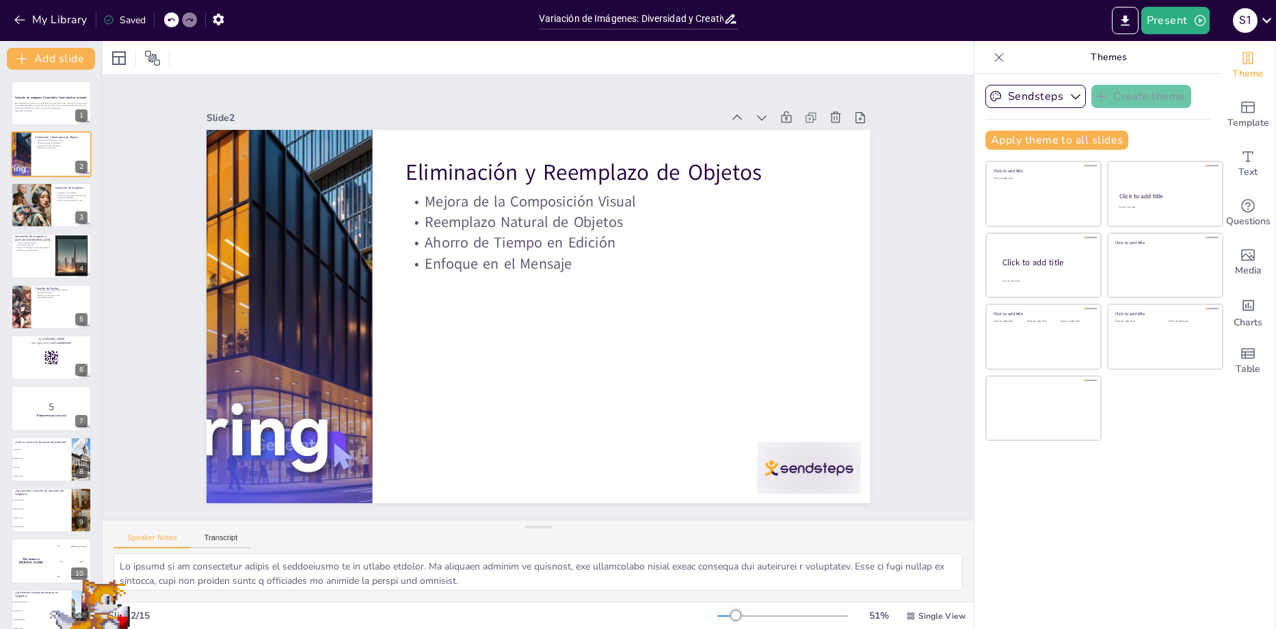
checkbox input "true"
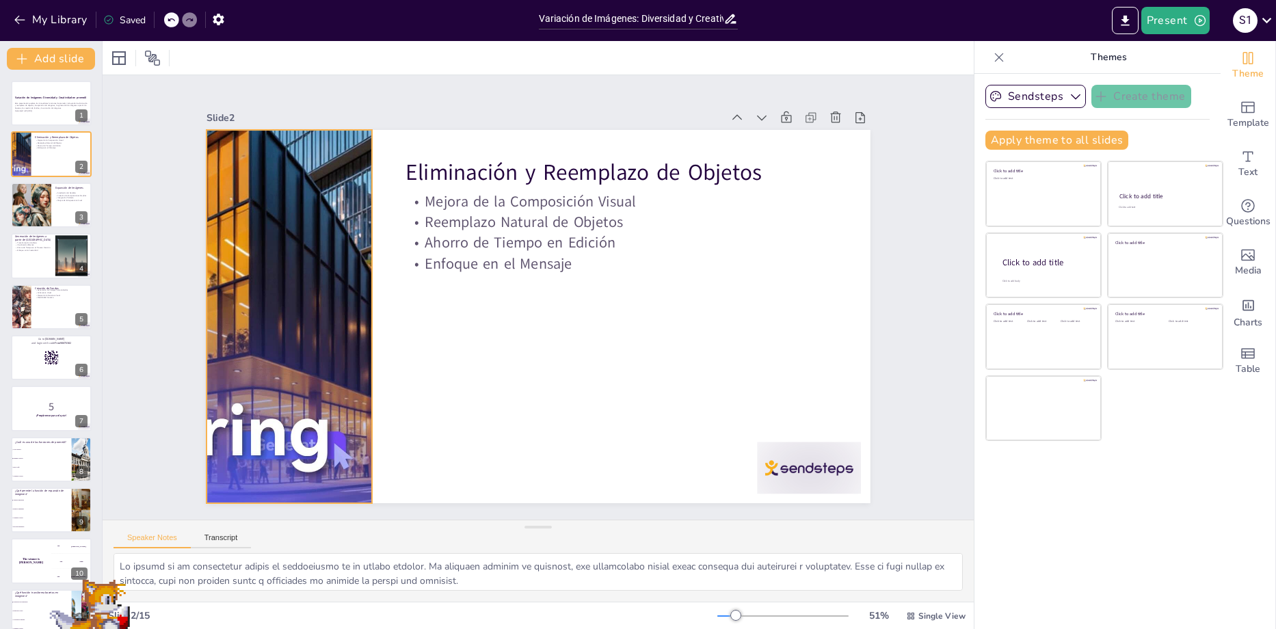
checkbox input "true"
click at [40, 210] on div at bounding box center [31, 205] width 40 height 53
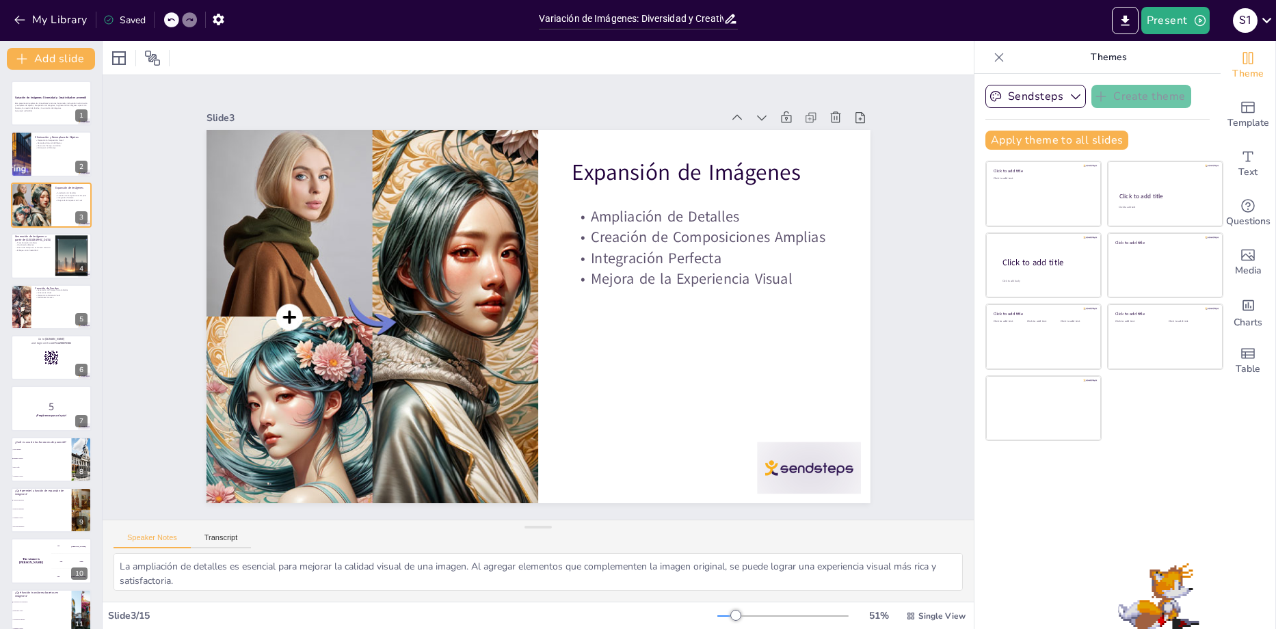
click at [25, 252] on div at bounding box center [51, 255] width 81 height 45
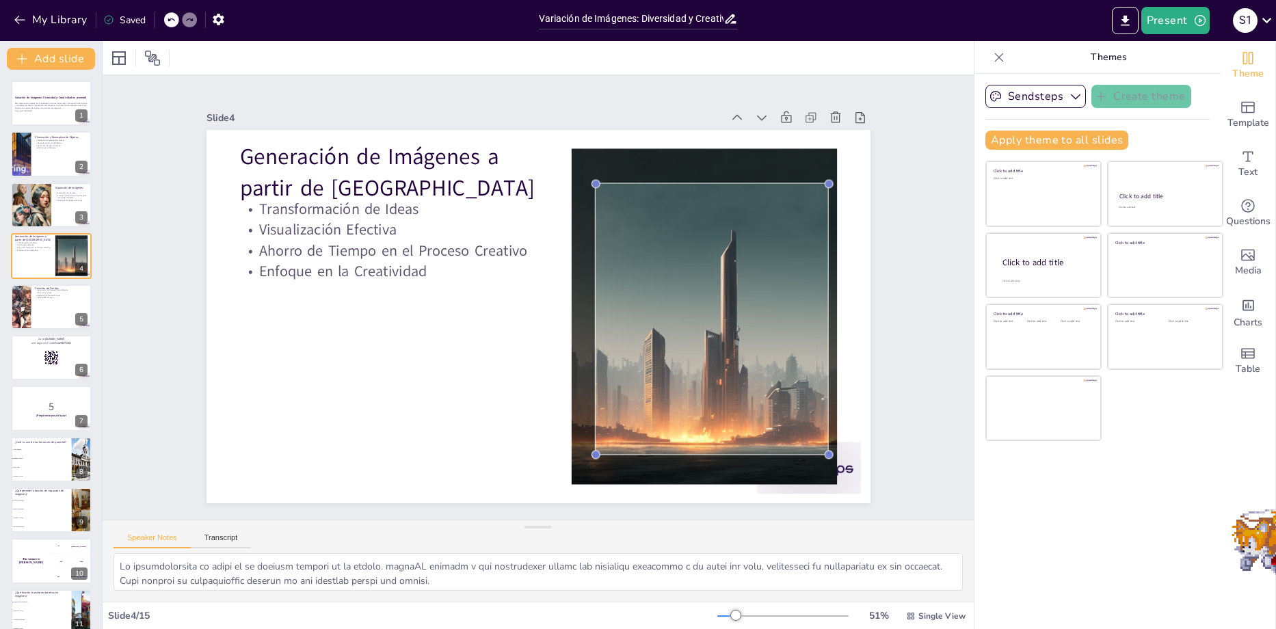
click at [52, 303] on button at bounding box center [60, 297] width 16 height 16
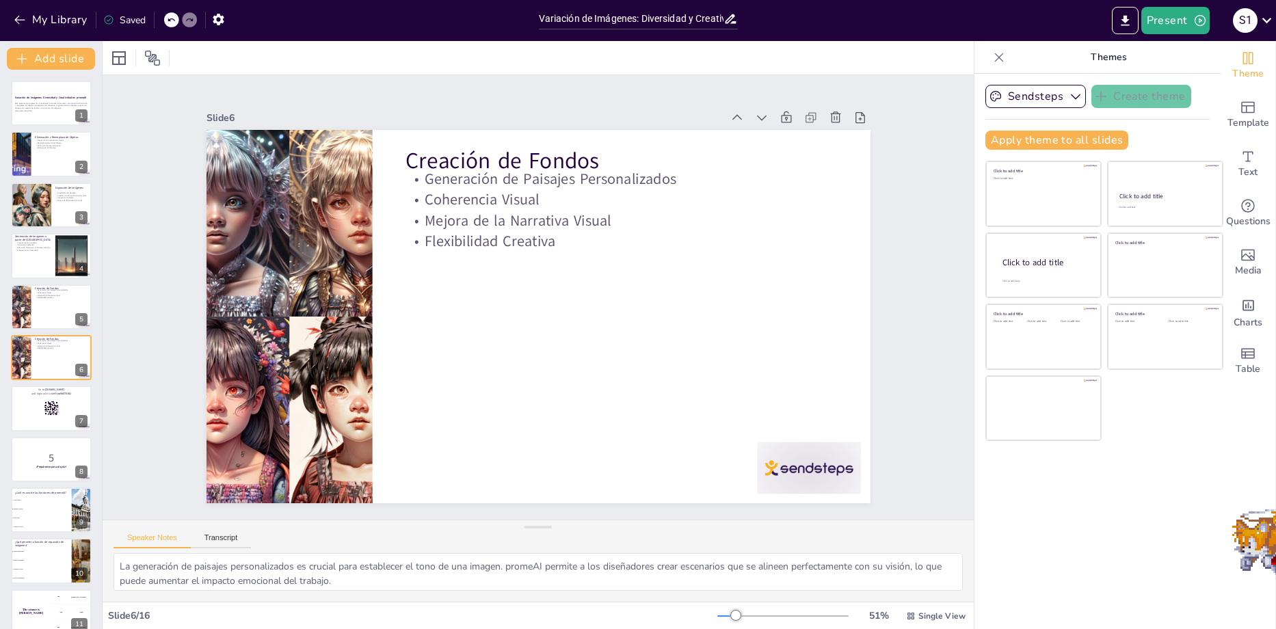
scroll to position [8, 0]
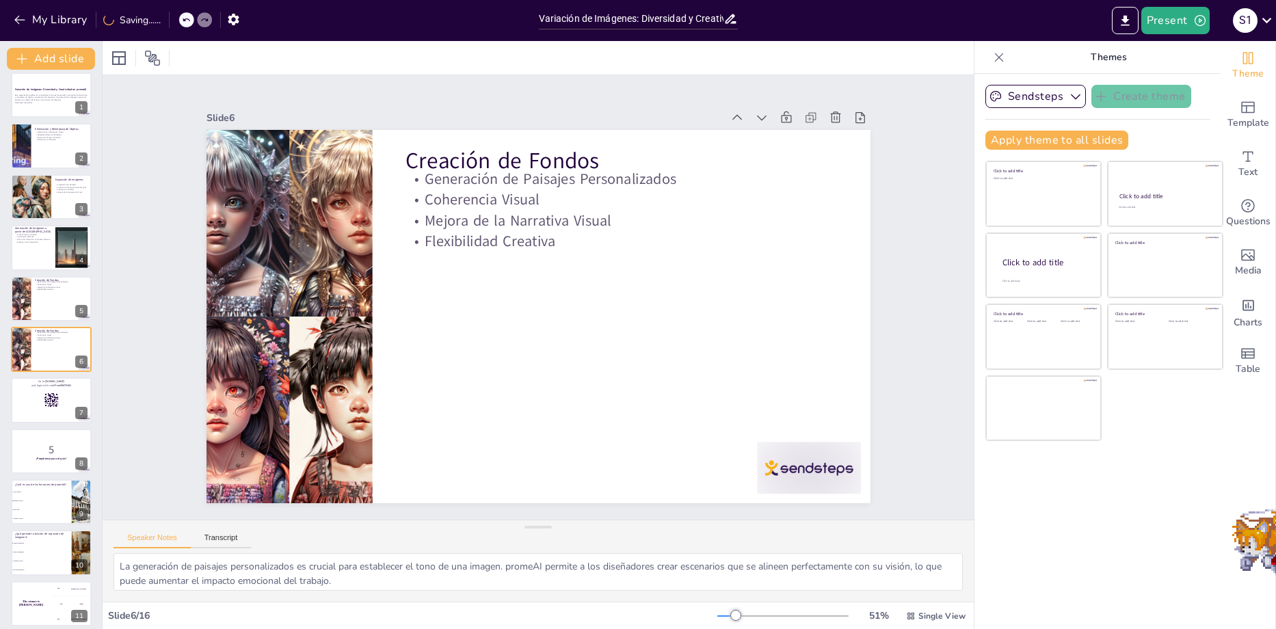
click at [51, 400] on icon at bounding box center [51, 400] width 15 height 15
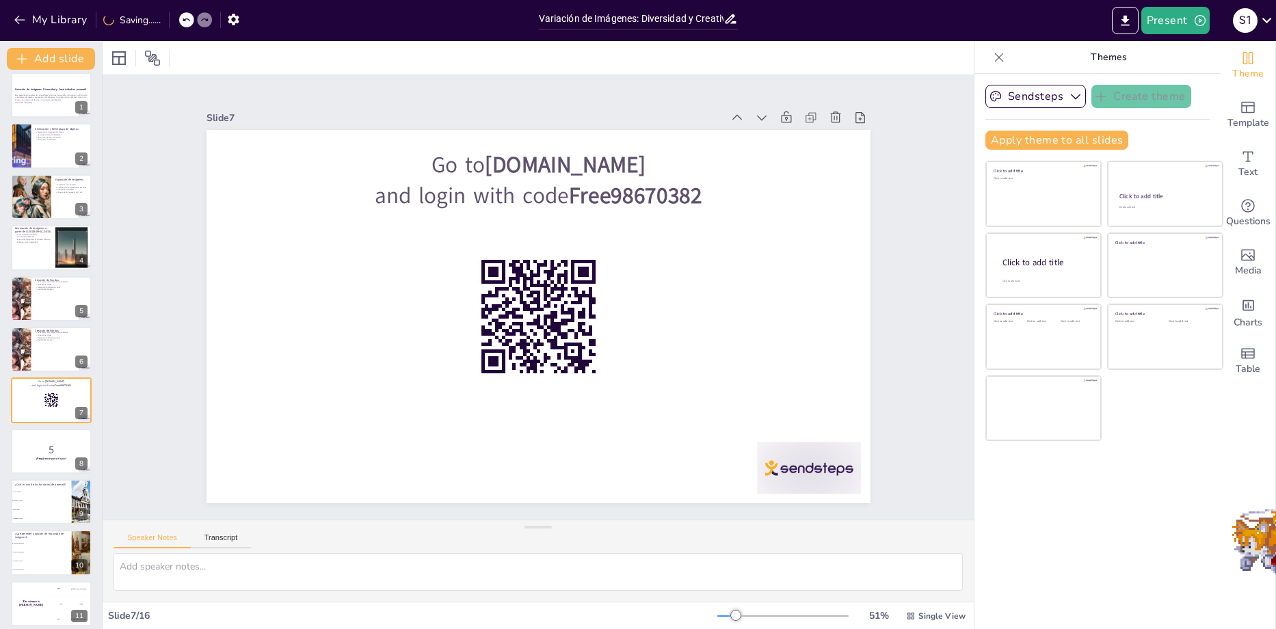
scroll to position [59, 0]
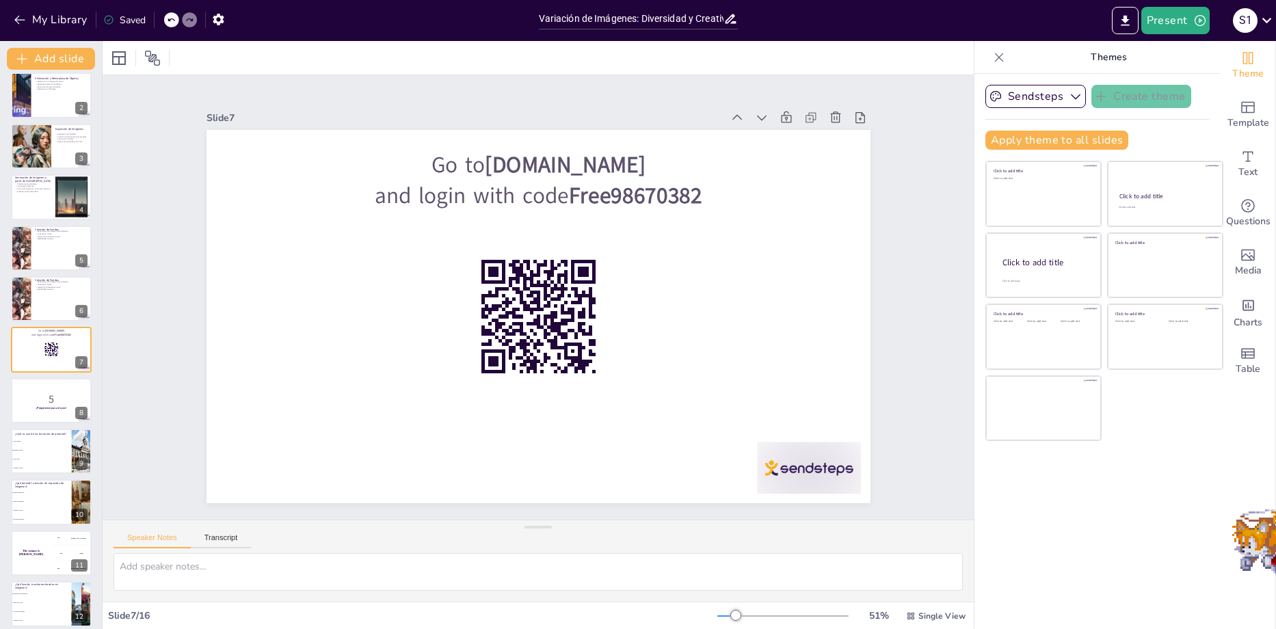
click at [36, 455] on ul "Crear música Eliminar objetos Hacer café Cambiar colores" at bounding box center [41, 455] width 61 height 35
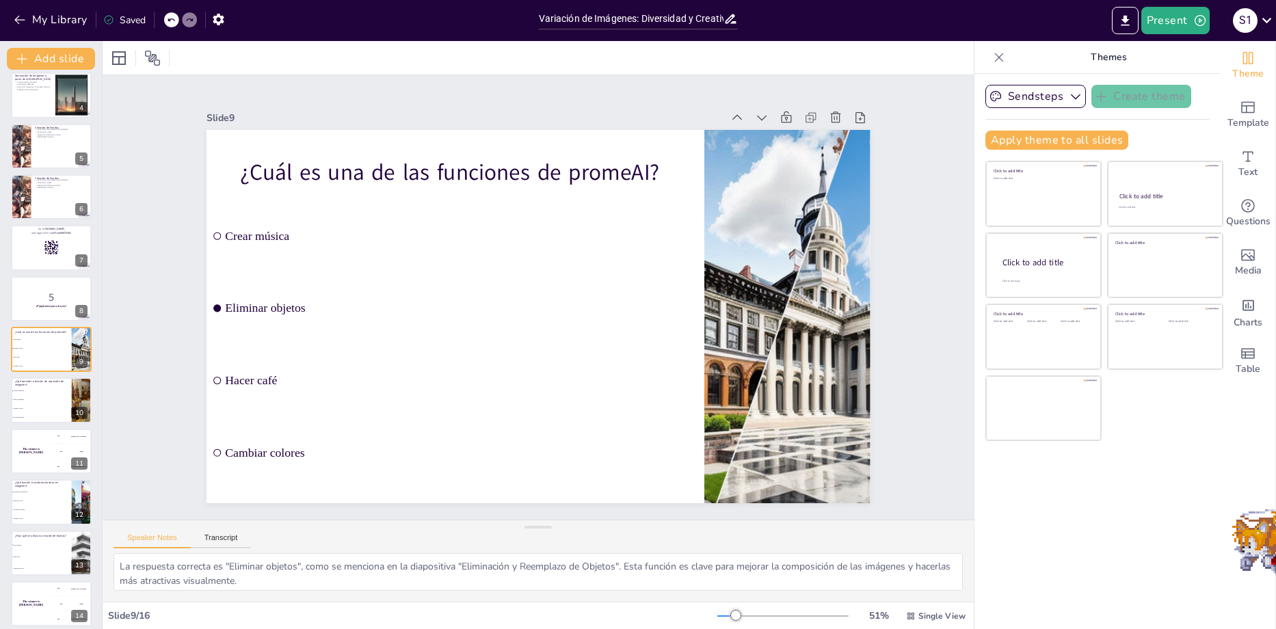
click at [27, 494] on li "Generación de imágenes" at bounding box center [41, 492] width 61 height 8
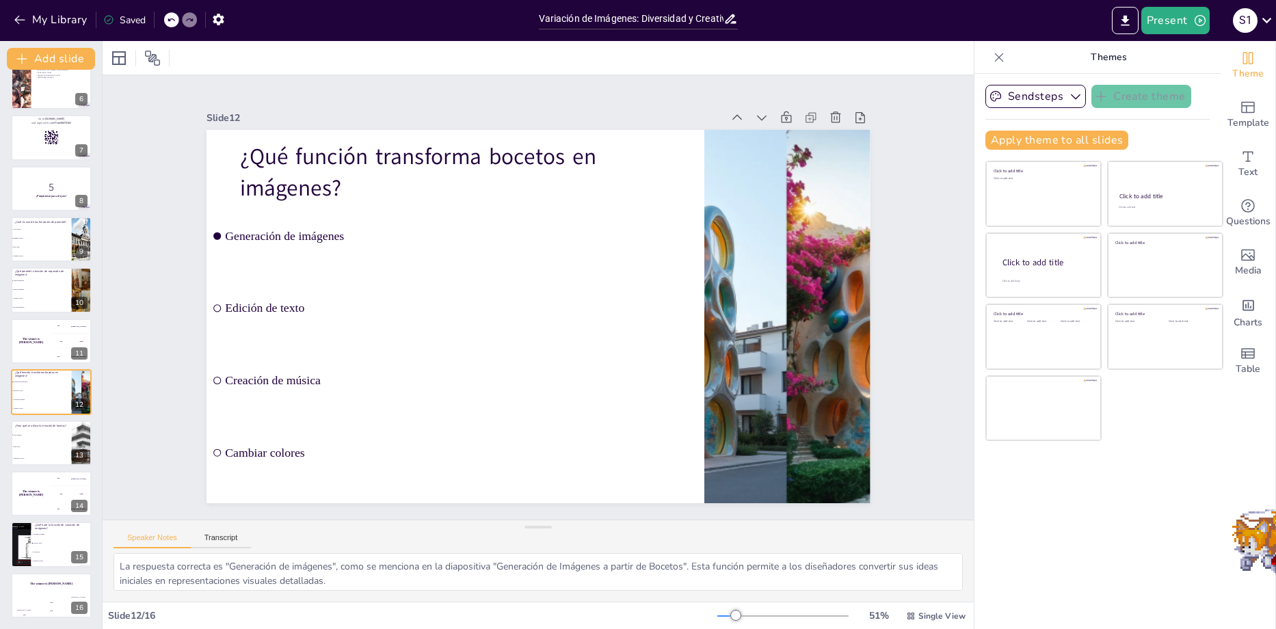
click at [25, 454] on li "Aumentar el brillo" at bounding box center [41, 458] width 61 height 12
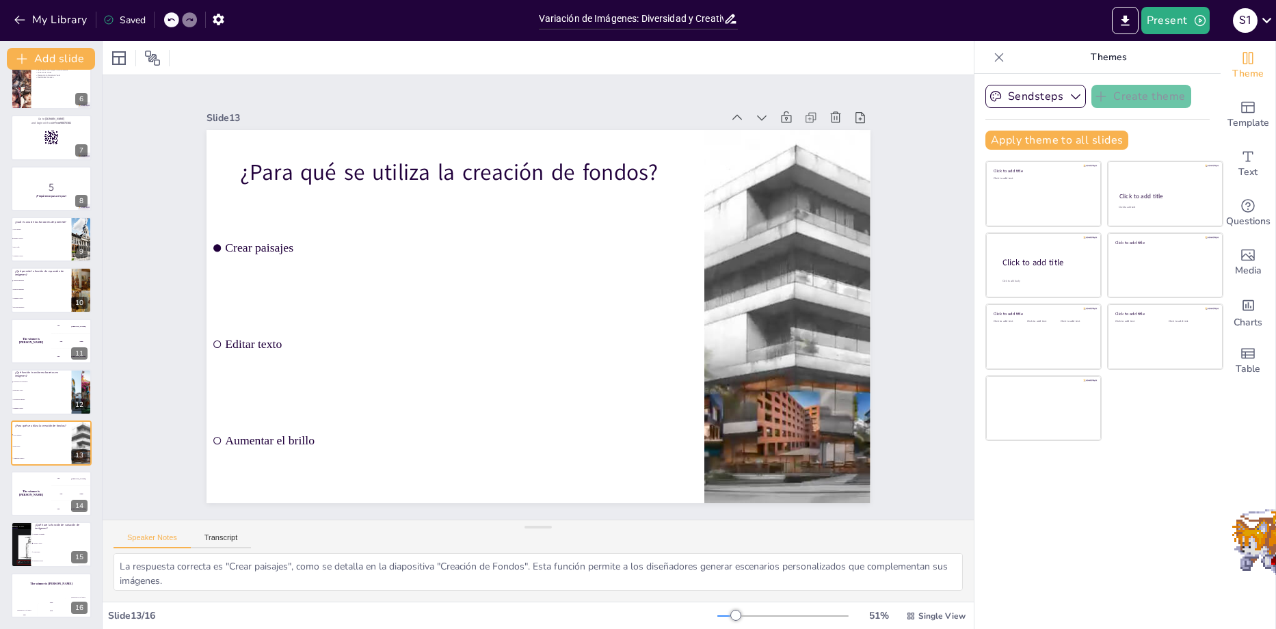
click at [27, 492] on h4 "The winner is [PERSON_NAME]" at bounding box center [31, 493] width 40 height 7
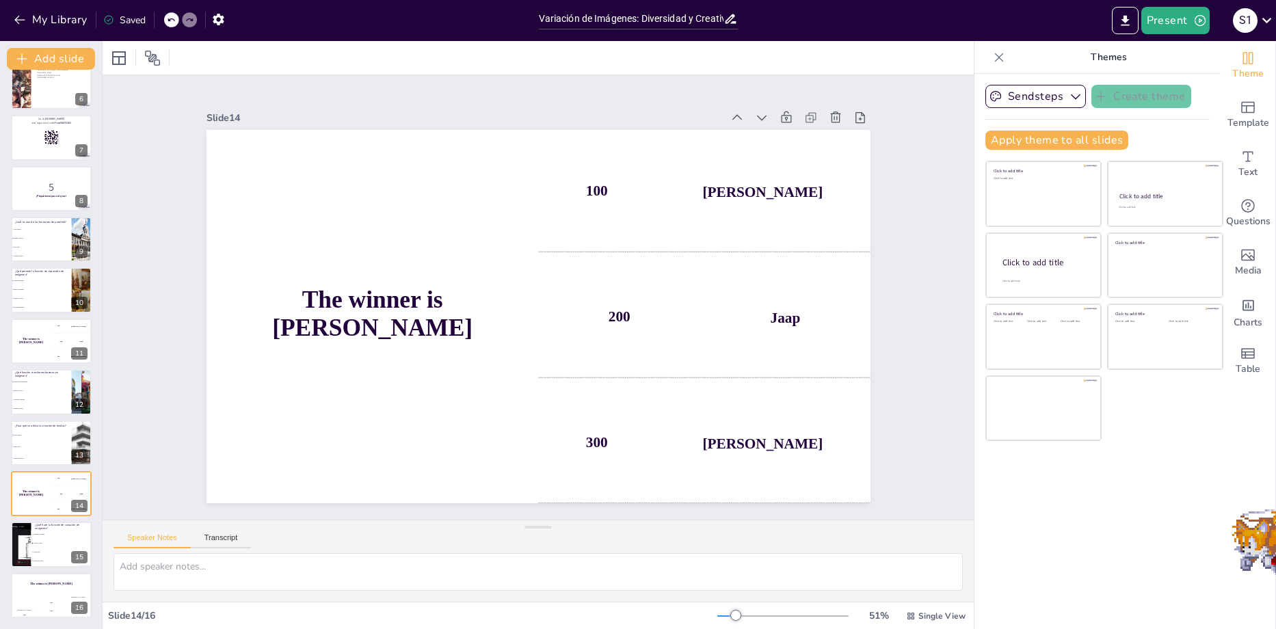
click at [44, 542] on li "Variar el estilo" at bounding box center [61, 544] width 61 height 8
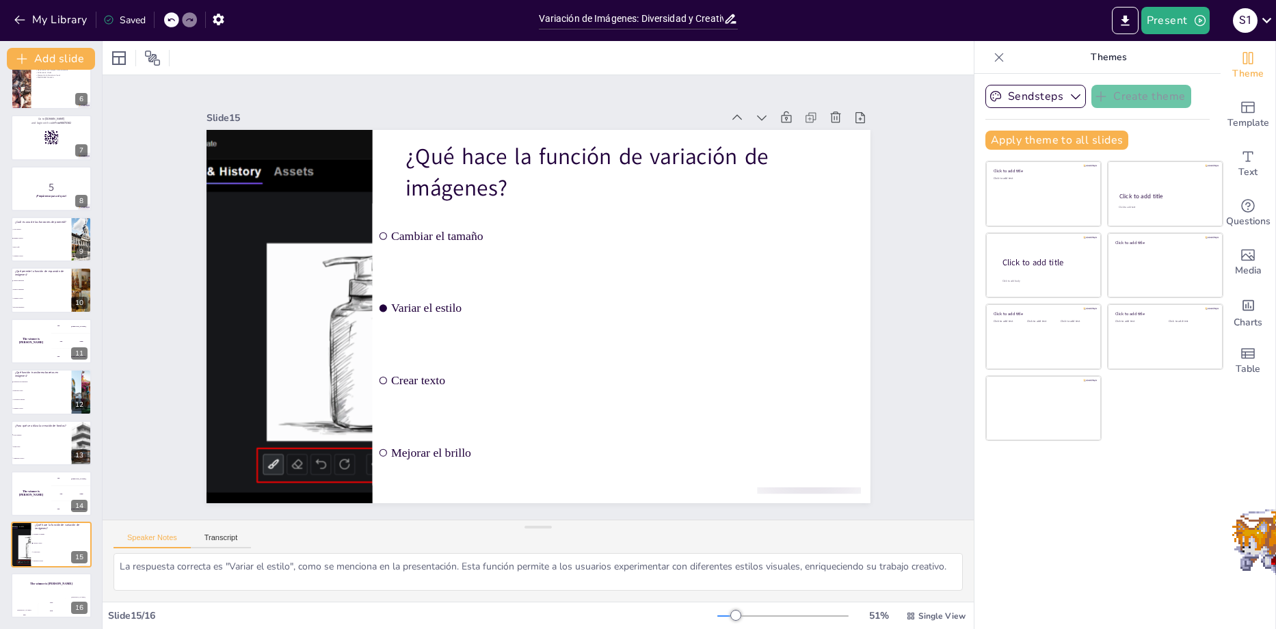
click at [36, 595] on div "The winner is [PERSON_NAME]" at bounding box center [51, 584] width 81 height 23
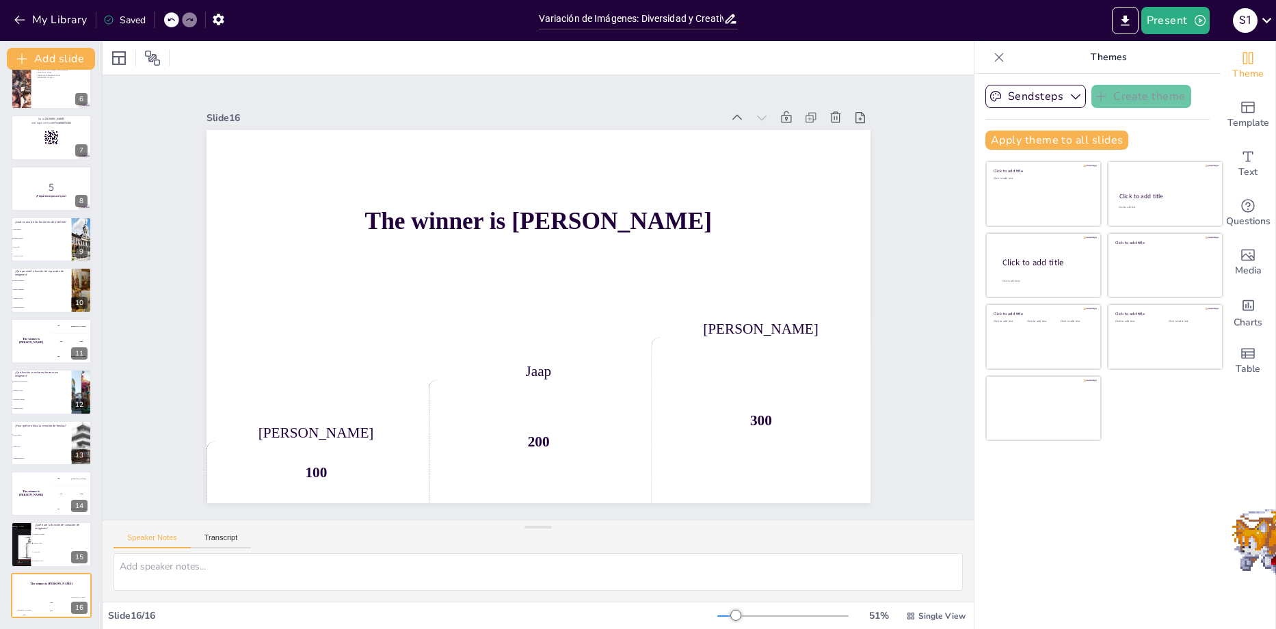
scroll to position [0, 0]
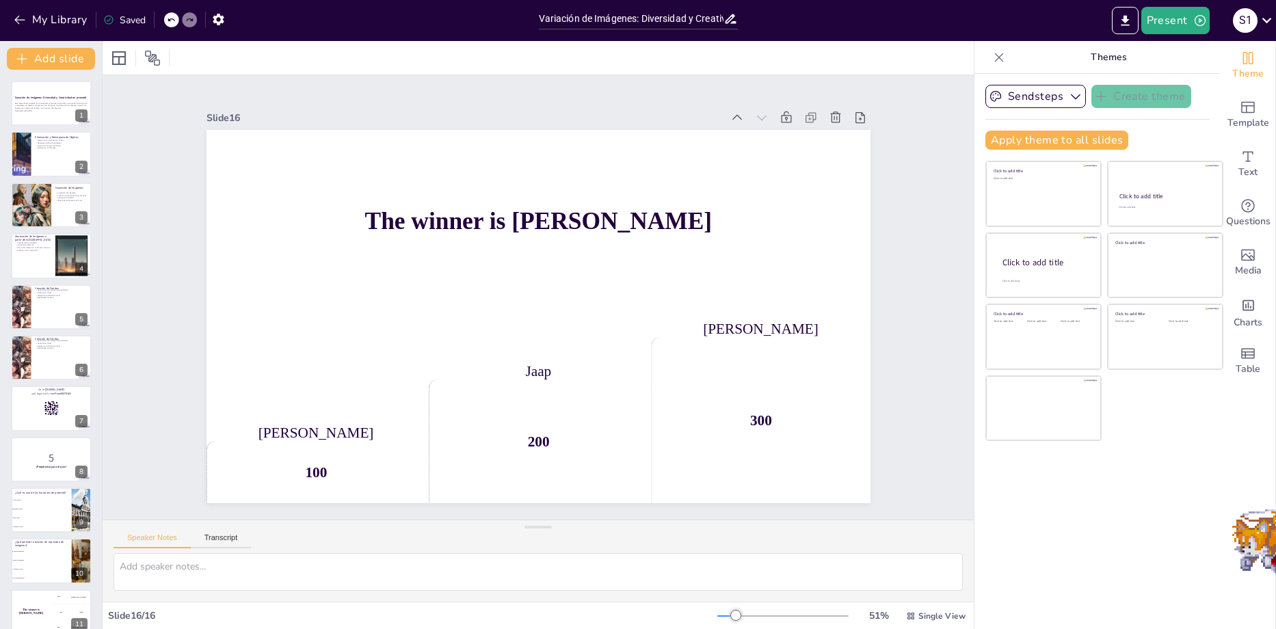
click at [46, 119] on div at bounding box center [51, 103] width 81 height 45
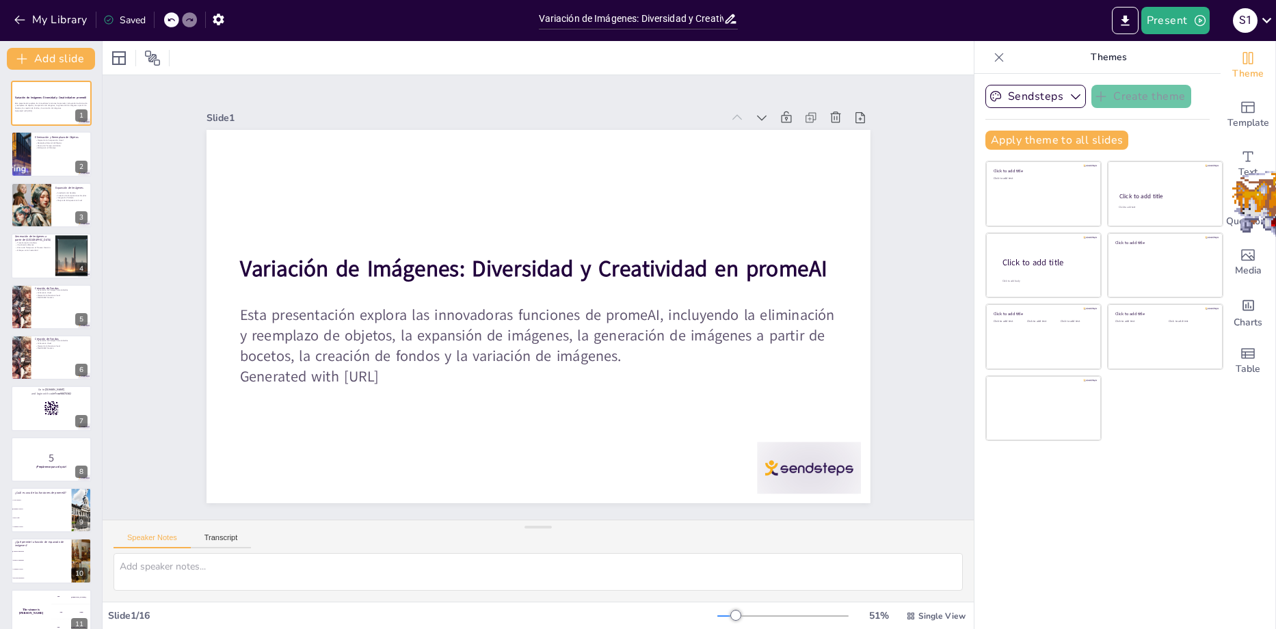
click at [38, 253] on div at bounding box center [51, 255] width 81 height 45
